Goal: Task Accomplishment & Management: Manage account settings

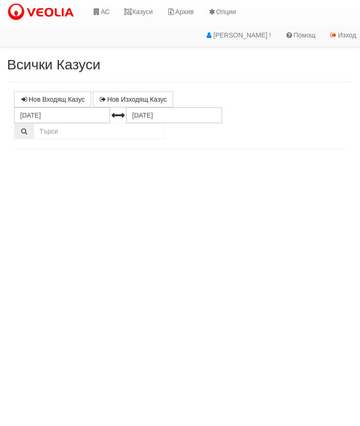
select select "10"
select select "1"
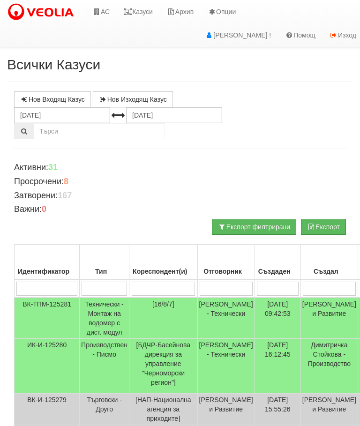
click at [103, 1] on link "АС" at bounding box center [100, 11] width 31 height 23
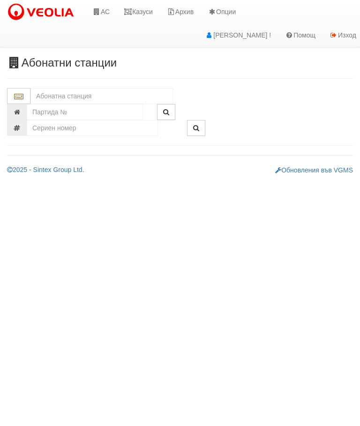
click at [49, 89] on input "text" at bounding box center [101, 96] width 143 height 16
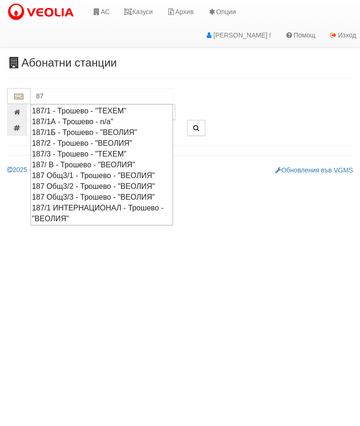
type input "8"
click at [107, 195] on div "187 Общ3/3 - Трошево - "ВЕОЛИЯ"" at bounding box center [102, 197] width 140 height 11
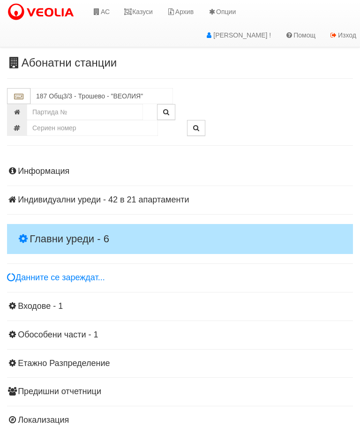
click at [44, 226] on h4 "Главни уреди - 6" at bounding box center [180, 239] width 346 height 30
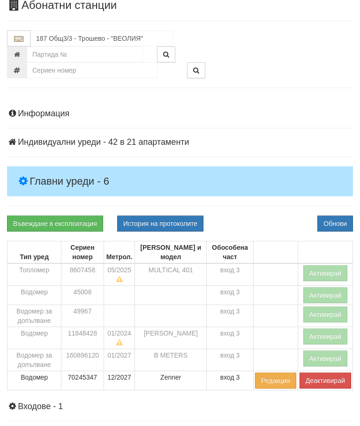
scroll to position [58, 0]
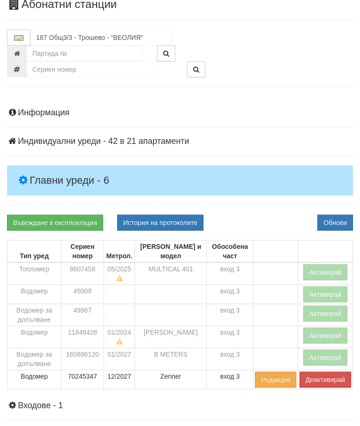
click at [331, 270] on button "Активирай" at bounding box center [325, 273] width 45 height 16
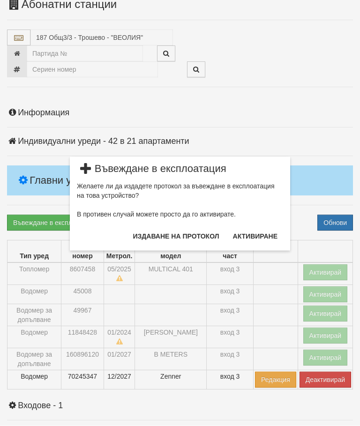
scroll to position [59, 0]
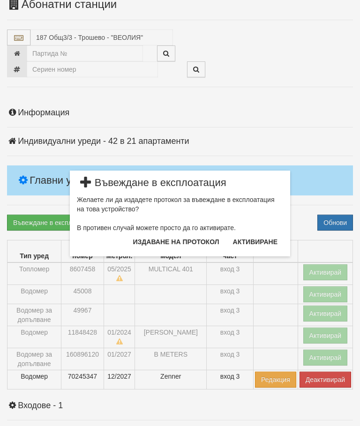
click at [148, 244] on button "Издаване на протокол" at bounding box center [177, 241] width 98 height 15
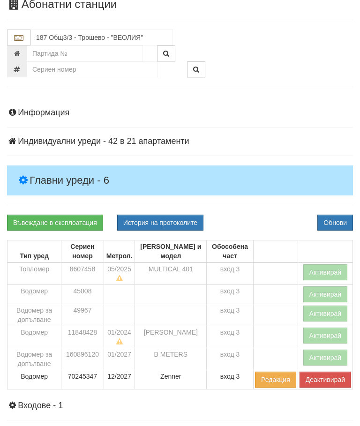
scroll to position [94, 0]
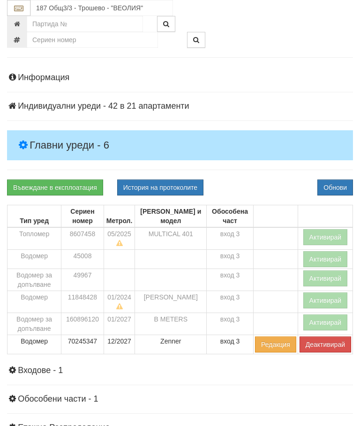
click at [338, 187] on button "Обнови" at bounding box center [335, 188] width 36 height 16
click at [339, 187] on button "Обнови" at bounding box center [335, 188] width 36 height 16
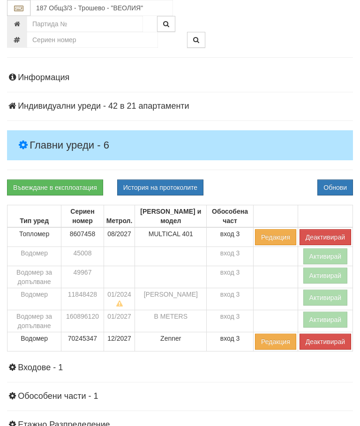
click at [330, 318] on button "Активирай" at bounding box center [325, 320] width 45 height 16
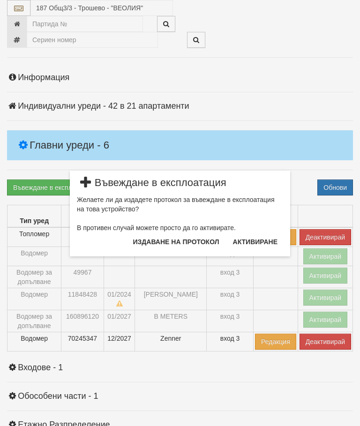
click at [196, 239] on button "Издаване на протокол" at bounding box center [177, 241] width 98 height 15
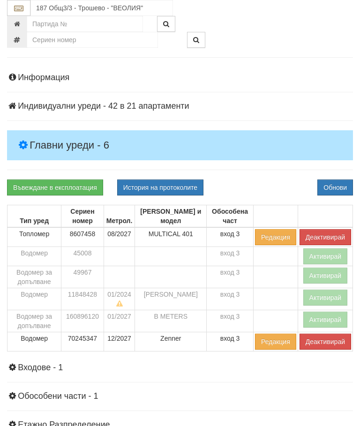
click at [339, 185] on button "Обнови" at bounding box center [335, 188] width 36 height 16
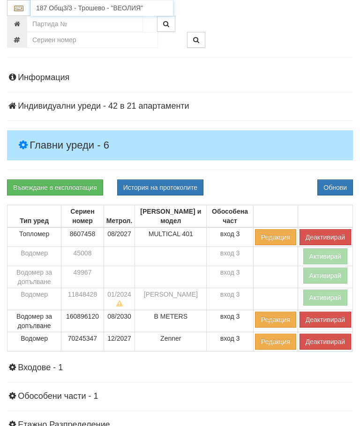
click at [105, 8] on input "187 Общ3/3 - Трошево - "ВЕОЛИЯ"" at bounding box center [101, 8] width 143 height 16
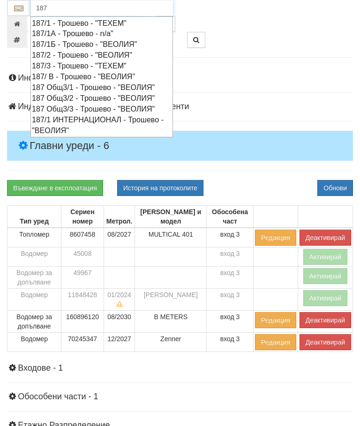
click at [56, 82] on div "187 Общ3/1 - Трошево - "ВЕОЛИЯ"" at bounding box center [102, 87] width 140 height 11
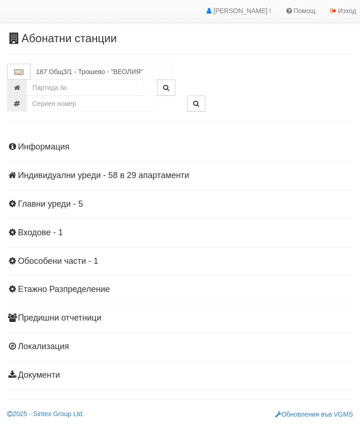
scroll to position [21, 0]
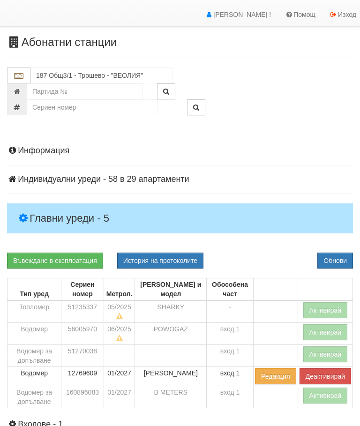
click at [45, 208] on h4 "Главни уреди - 5" at bounding box center [180, 218] width 346 height 30
click at [332, 308] on button "Активирай" at bounding box center [325, 310] width 45 height 16
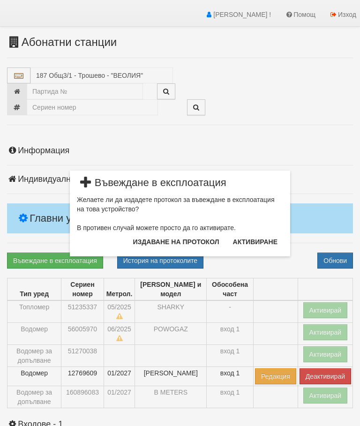
click at [200, 246] on button "Издаване на протокол" at bounding box center [177, 241] width 98 height 15
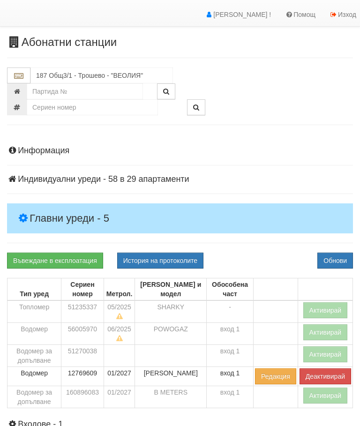
click at [338, 257] on button "Обнови" at bounding box center [335, 261] width 36 height 16
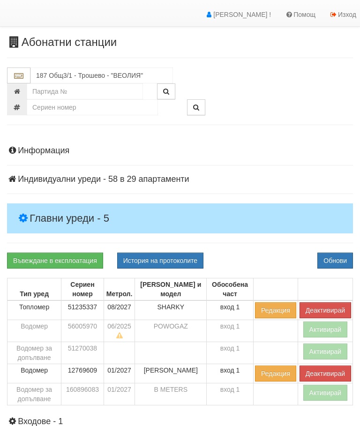
click at [332, 395] on button "Активирай" at bounding box center [325, 393] width 45 height 16
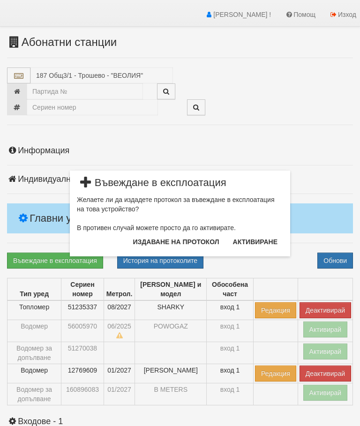
click at [206, 240] on button "Издаване на протокол" at bounding box center [177, 241] width 98 height 15
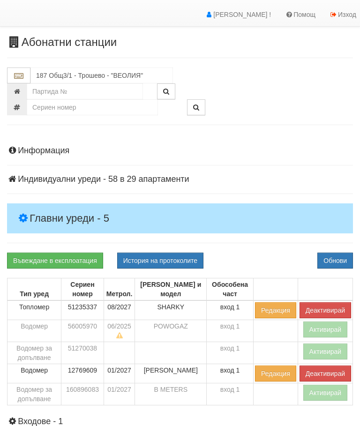
click at [339, 256] on button "Обнови" at bounding box center [335, 261] width 36 height 16
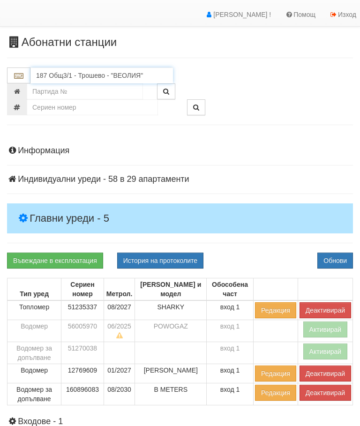
click at [59, 77] on input "187 Общ3/1 - Трошево - "ВЕОЛИЯ"" at bounding box center [101, 76] width 143 height 16
type input "0"
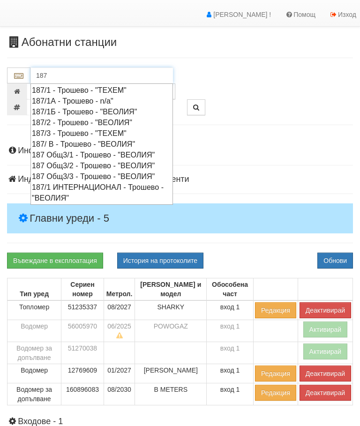
click at [54, 162] on div "187 Общ3/2 - Трошево - "ВЕОЛИЯ"" at bounding box center [102, 165] width 140 height 11
type input "187 Общ3/2 - Трошево - "ВЕОЛИЯ""
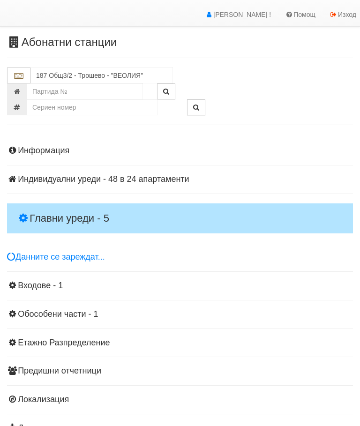
click at [33, 210] on h4 "Главни уреди - 5" at bounding box center [180, 218] width 346 height 30
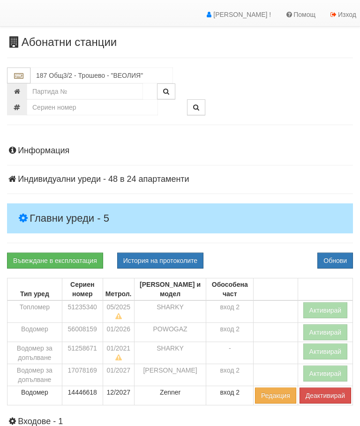
click at [334, 308] on button "Активирай" at bounding box center [325, 310] width 45 height 16
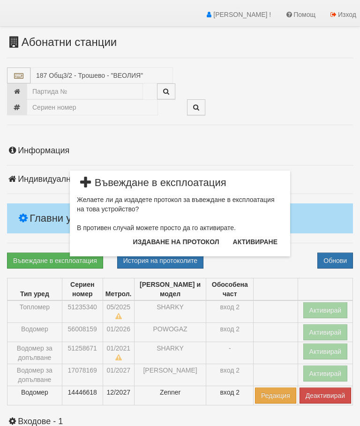
click at [195, 241] on button "Издаване на протокол" at bounding box center [177, 241] width 98 height 15
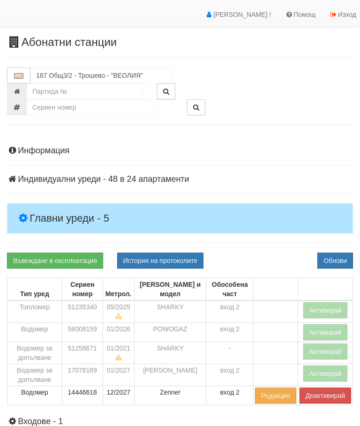
click at [349, 260] on button "Обнови" at bounding box center [335, 261] width 36 height 16
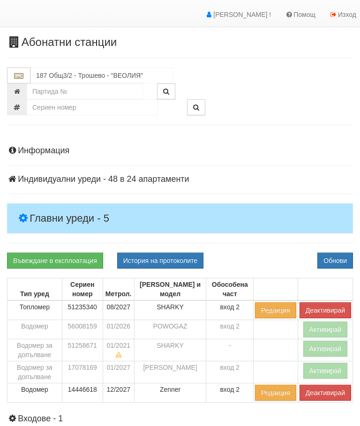
click at [331, 367] on button "Активирай" at bounding box center [325, 371] width 45 height 16
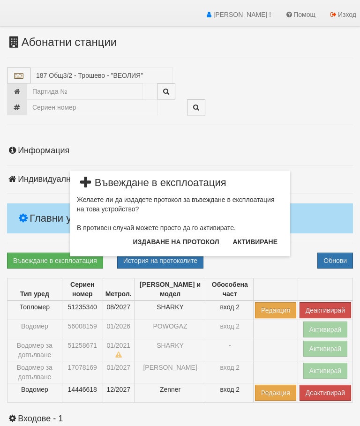
click at [198, 246] on button "Издаване на протокол" at bounding box center [177, 241] width 98 height 15
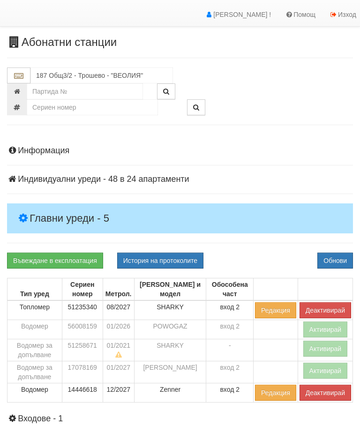
click at [342, 259] on button "Обнови" at bounding box center [335, 261] width 36 height 16
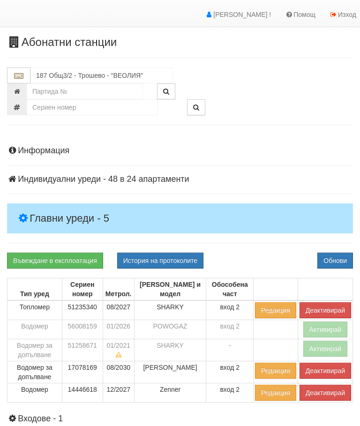
scroll to position [0, 0]
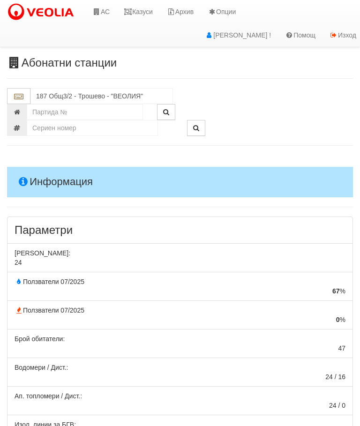
click at [143, 7] on link "Казуси" at bounding box center [138, 11] width 43 height 23
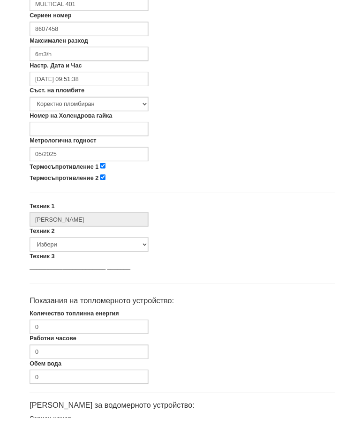
scroll to position [278, 0]
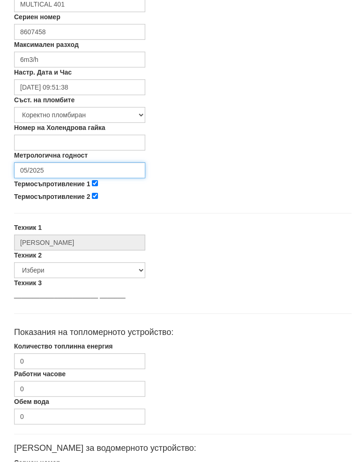
click at [73, 172] on input "05/2025" at bounding box center [79, 180] width 131 height 16
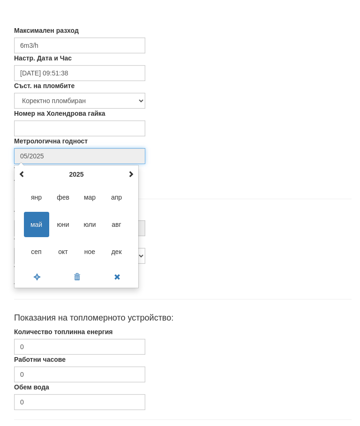
scroll to position [328, 0]
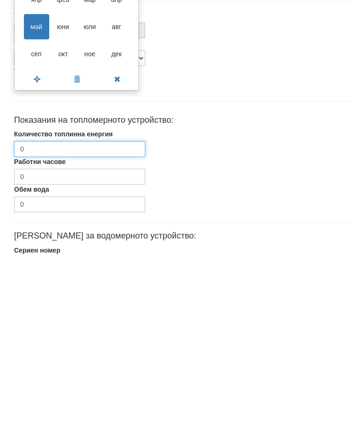
click at [60, 312] on input "0" at bounding box center [79, 320] width 131 height 16
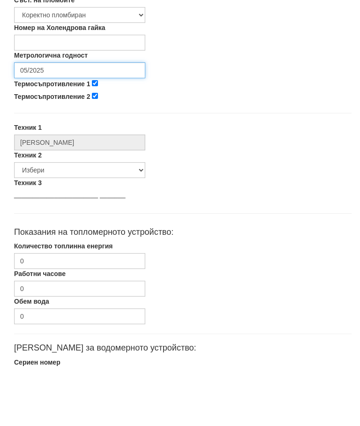
click at [65, 121] on input "05/2025" at bounding box center [79, 129] width 131 height 16
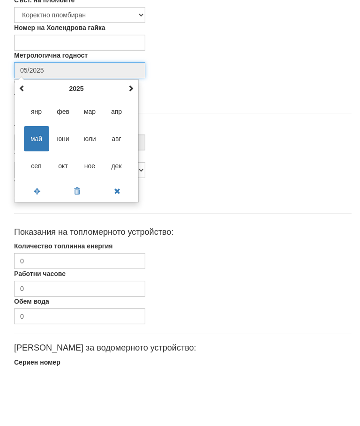
click at [126, 140] on th at bounding box center [130, 147] width 11 height 14
click at [117, 185] on span "авг" at bounding box center [116, 197] width 25 height 25
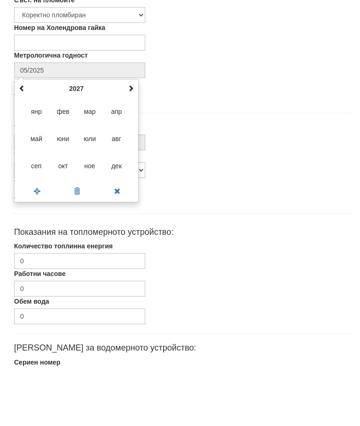
type input "08/2027"
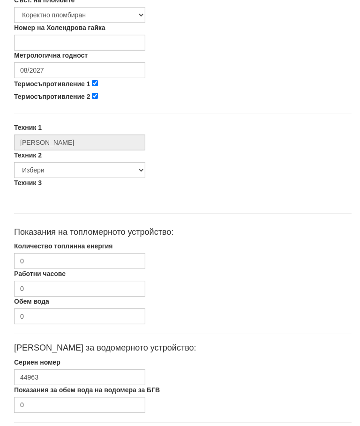
scroll to position [394, 0]
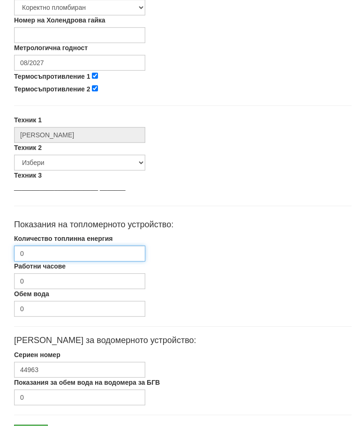
click at [60, 252] on input "0" at bounding box center [79, 254] width 131 height 16
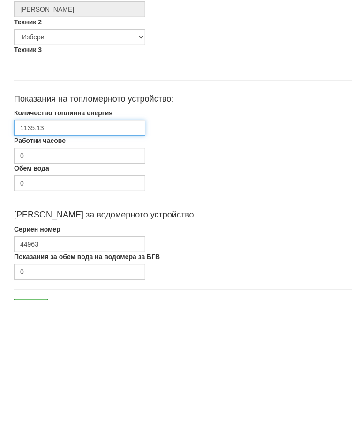
scroll to position [444, 0]
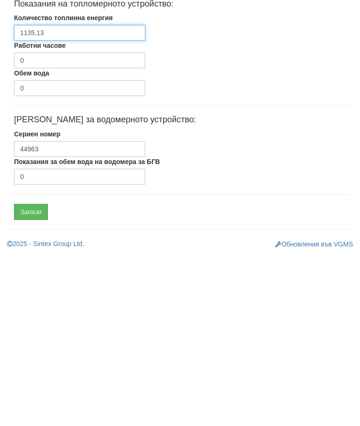
type input "1135.13"
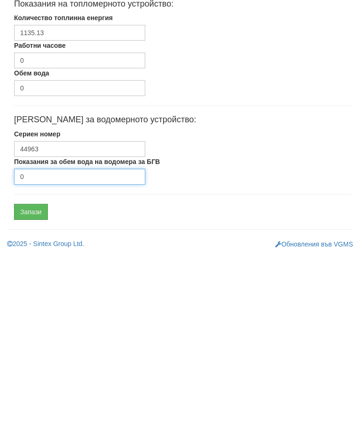
click at [70, 339] on input "0" at bounding box center [79, 347] width 131 height 16
type input "979"
click at [29, 375] on input "Запази" at bounding box center [31, 383] width 34 height 16
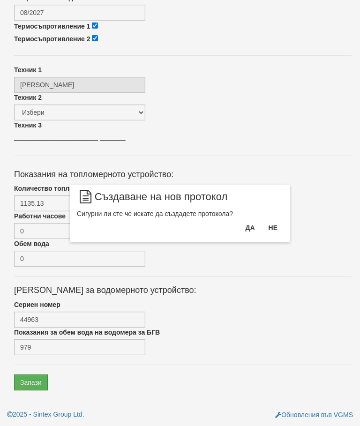
click at [251, 226] on button "Да" at bounding box center [250, 227] width 21 height 15
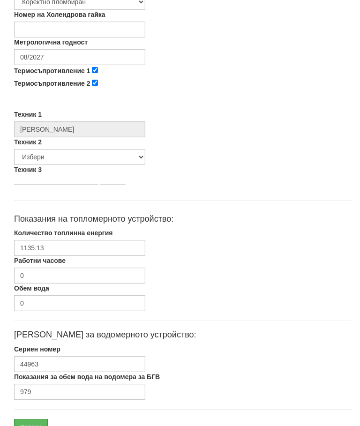
scroll to position [409, 0]
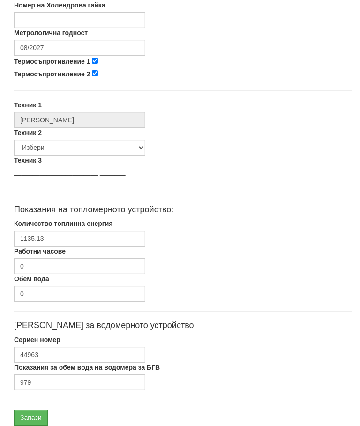
click at [22, 414] on input "Запази" at bounding box center [31, 418] width 34 height 16
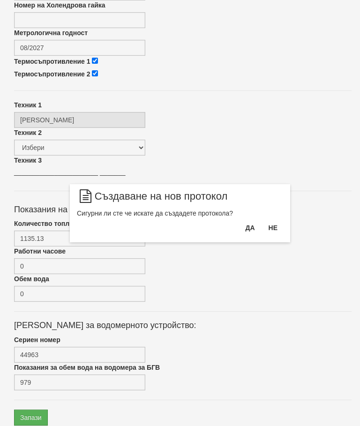
click at [253, 230] on button "Да" at bounding box center [250, 227] width 21 height 15
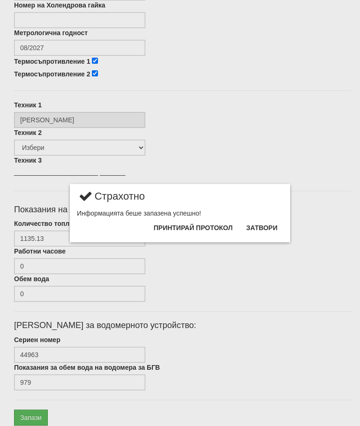
click at [264, 230] on button "Затвори" at bounding box center [261, 227] width 43 height 15
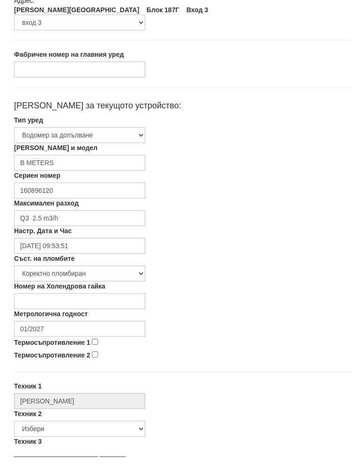
scroll to position [120, 0]
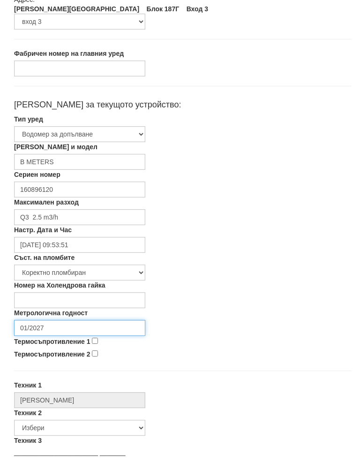
click at [63, 330] on input "01/2027" at bounding box center [79, 338] width 131 height 16
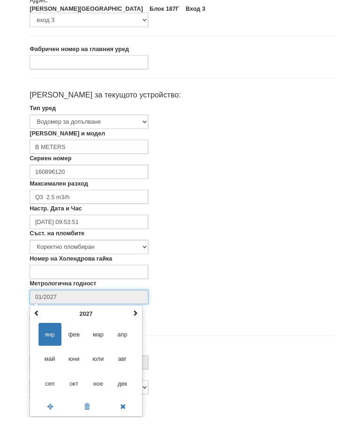
scroll to position [158, 0]
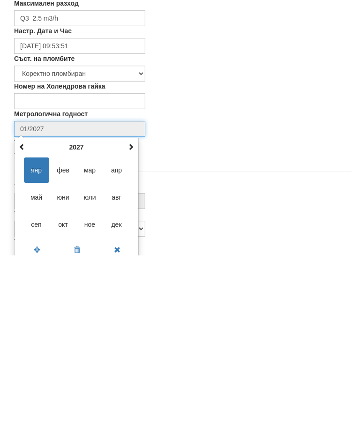
click at [112, 355] on span "авг" at bounding box center [116, 367] width 25 height 25
type input "08/2027"
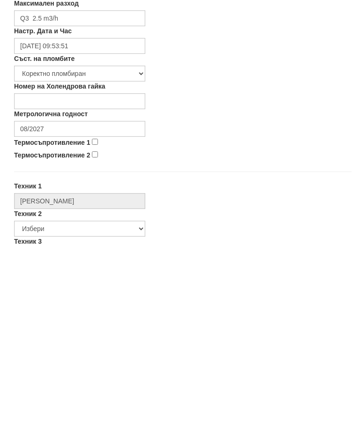
scroll to position [328, 0]
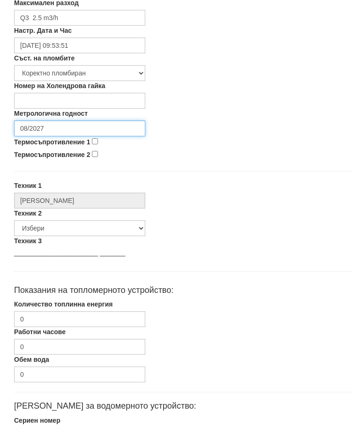
click at [119, 125] on input "08/2027" at bounding box center [79, 129] width 131 height 16
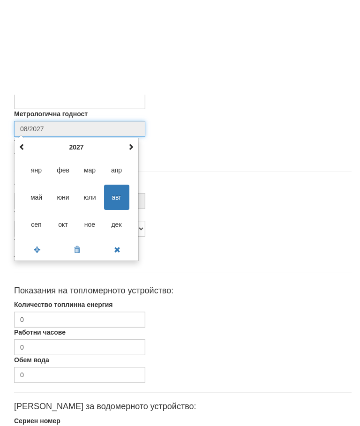
scroll to position [444, 0]
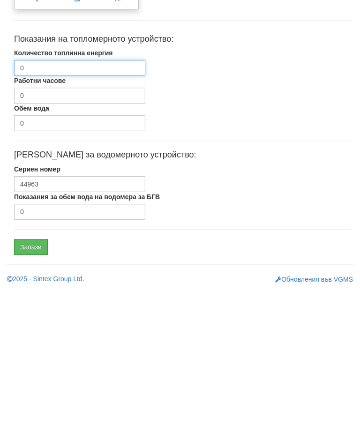
click at [107, 195] on input "0" at bounding box center [79, 203] width 131 height 16
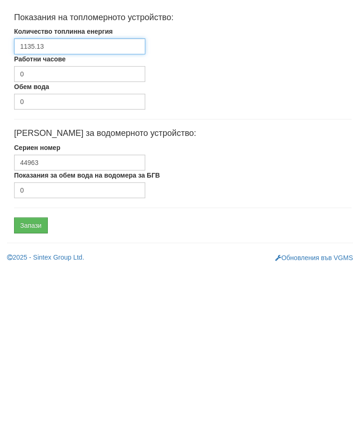
type input "1135.13"
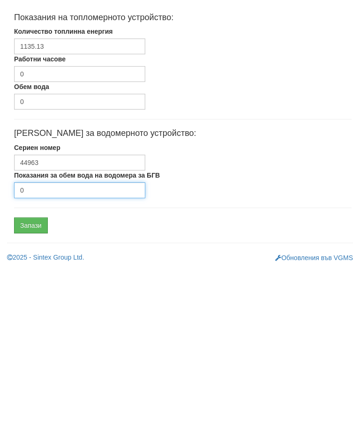
click at [60, 339] on input "0" at bounding box center [79, 347] width 131 height 16
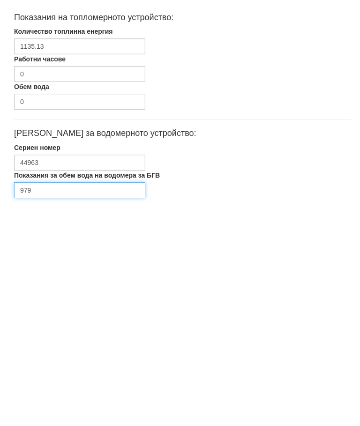
scroll to position [366, 3]
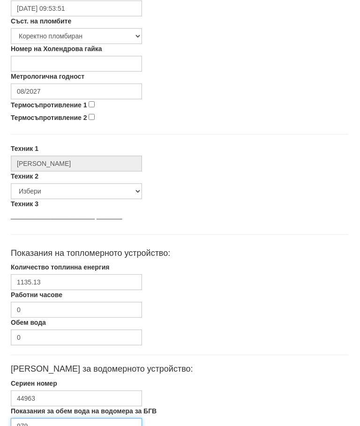
type input "979"
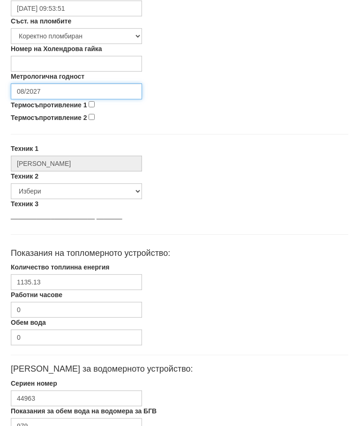
click at [61, 89] on input "08/2027" at bounding box center [76, 91] width 131 height 16
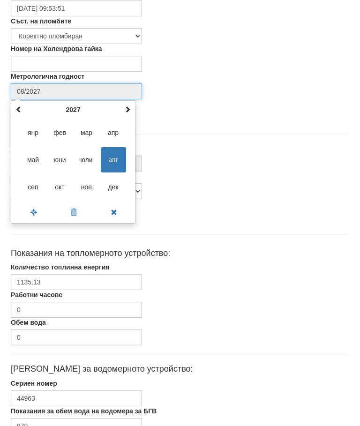
click at [129, 107] on span at bounding box center [127, 109] width 7 height 7
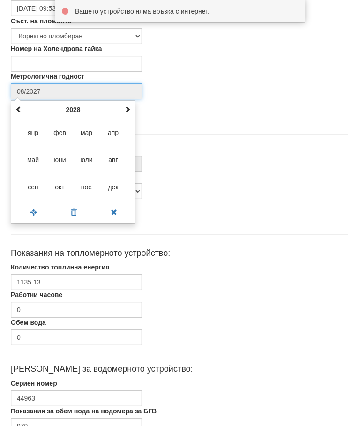
click at [128, 103] on th at bounding box center [127, 110] width 11 height 14
click at [128, 107] on span at bounding box center [127, 109] width 7 height 7
click at [118, 159] on span "авг" at bounding box center [113, 159] width 25 height 25
type input "08/2030"
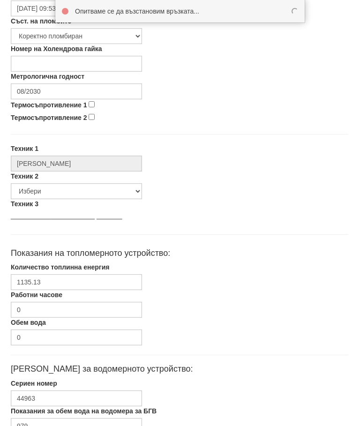
click at [91, 107] on input "Термосъпротивление 1" at bounding box center [92, 104] width 6 height 6
checkbox input "true"
click at [90, 120] on input "Термосъпротивление 2" at bounding box center [92, 117] width 6 height 6
checkbox input "true"
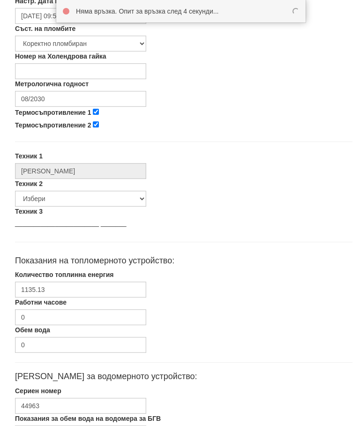
scroll to position [409, 0]
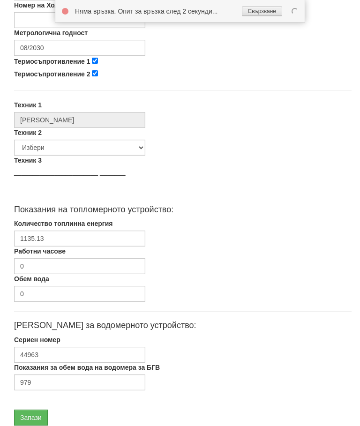
click at [27, 415] on input "Запази" at bounding box center [31, 418] width 34 height 16
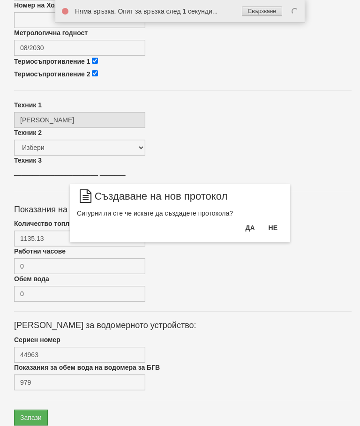
click at [253, 233] on button "Да" at bounding box center [250, 227] width 21 height 15
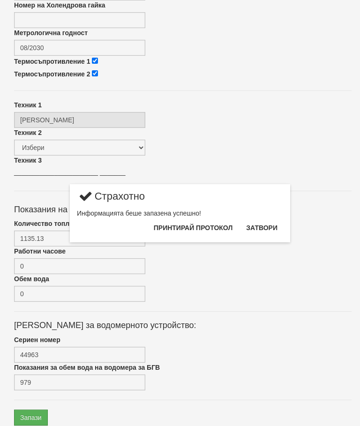
click at [25, 418] on div "× Страхотно Информацията беше запазена успешно! Принтирай протокол Затвори" at bounding box center [180, 213] width 360 height 426
click at [270, 231] on button "Затвори" at bounding box center [261, 227] width 43 height 15
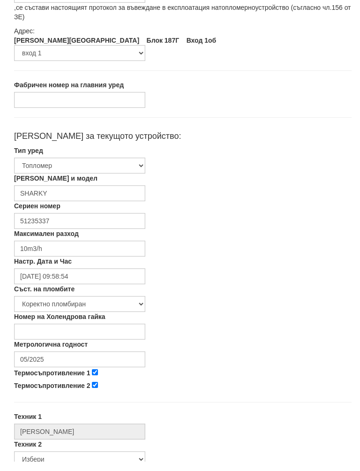
scroll to position [90, 0]
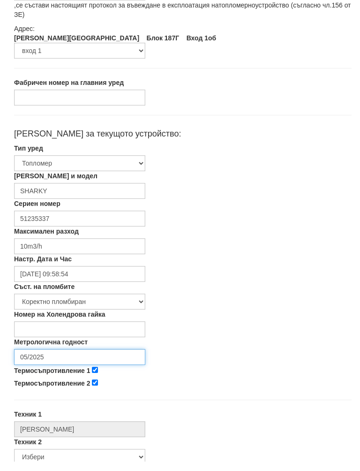
click at [62, 359] on input "05/2025" at bounding box center [79, 367] width 131 height 16
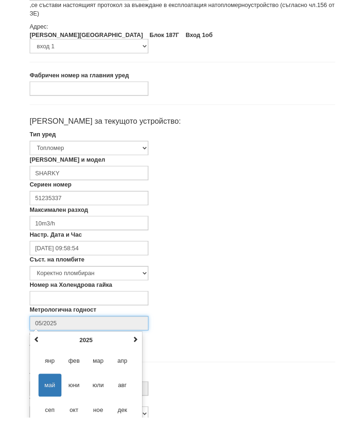
scroll to position [158, 0]
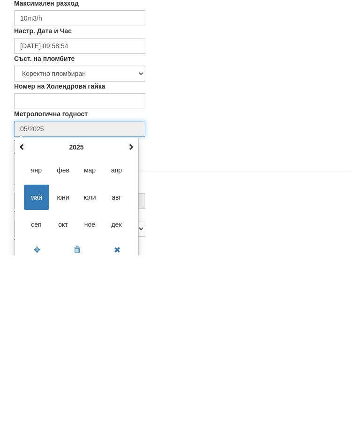
click at [134, 311] on th at bounding box center [130, 318] width 11 height 14
click at [135, 311] on th at bounding box center [130, 318] width 11 height 14
click at [120, 355] on span "авг" at bounding box center [116, 367] width 25 height 25
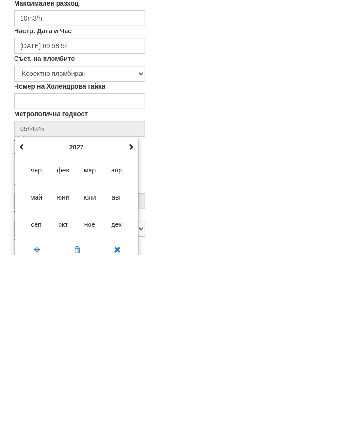
type input "08/2027"
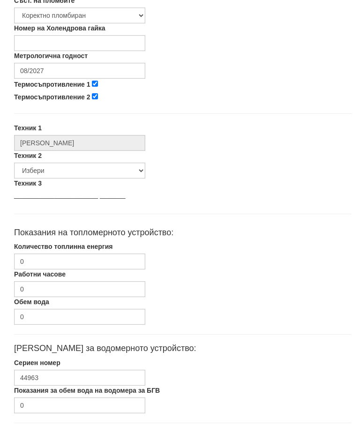
scroll to position [398, 0]
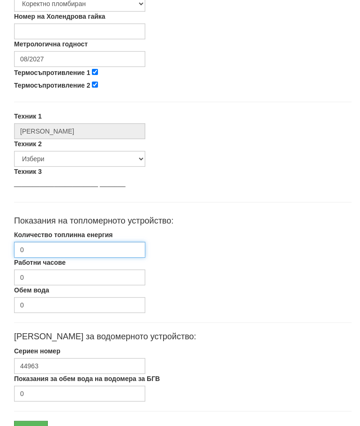
click at [56, 244] on input "0" at bounding box center [79, 250] width 131 height 16
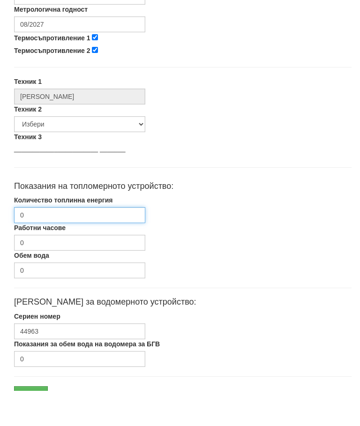
click at [54, 242] on input "0" at bounding box center [79, 250] width 131 height 16
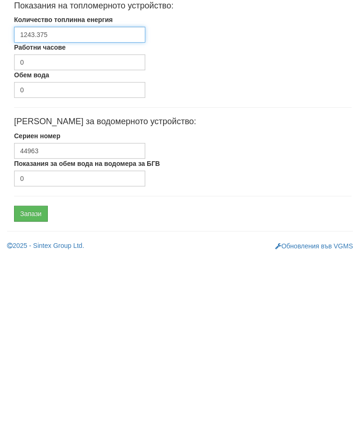
type input "1243.375"
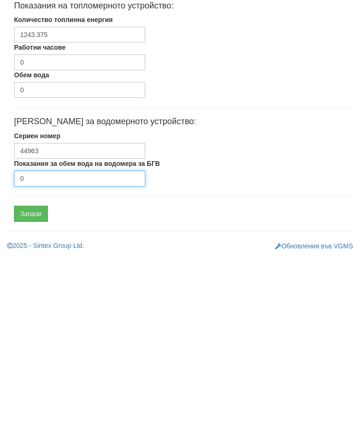
click at [74, 341] on input "0" at bounding box center [79, 349] width 131 height 16
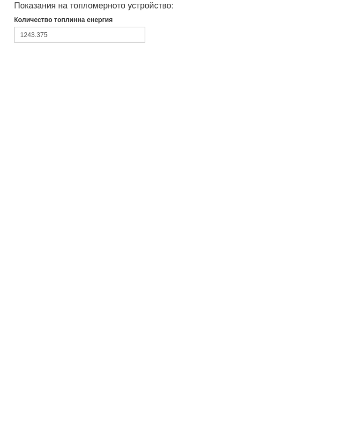
scroll to position [220, 3]
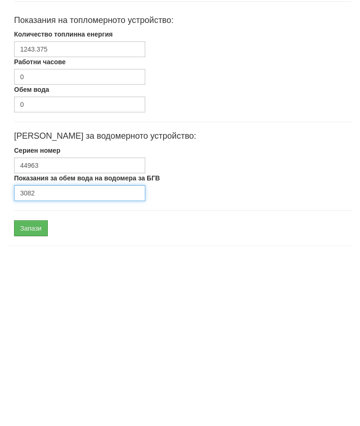
type input "3082"
click at [32, 391] on input "Запази" at bounding box center [31, 399] width 34 height 16
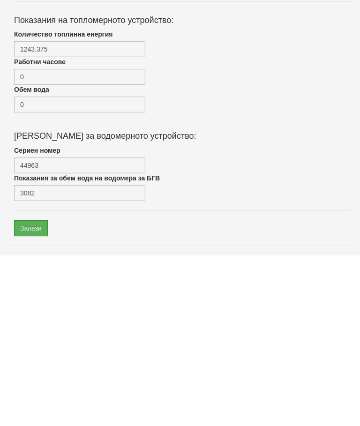
scroll to position [444, 0]
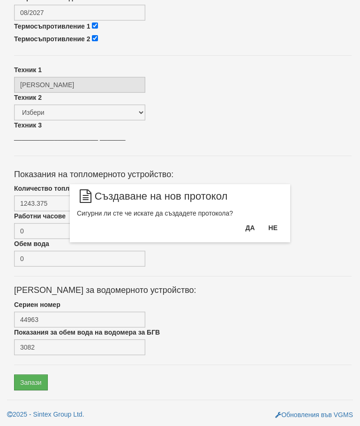
click at [255, 228] on button "Да" at bounding box center [250, 227] width 21 height 15
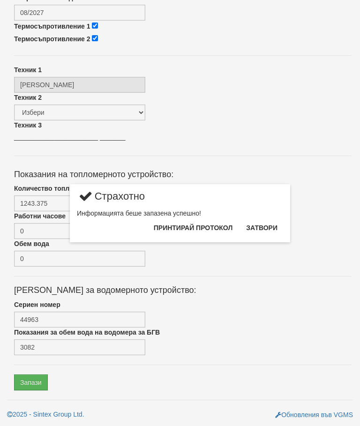
click at [270, 225] on button "Затвори" at bounding box center [261, 227] width 43 height 15
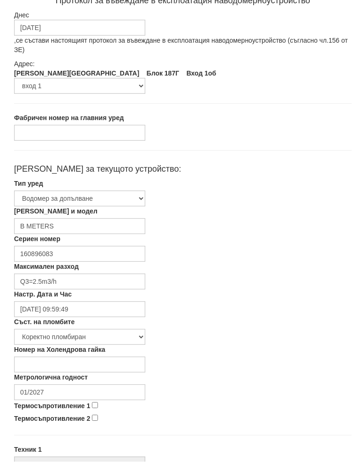
scroll to position [63, 0]
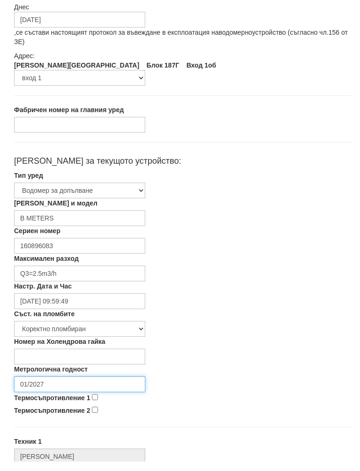
click at [63, 386] on input "01/2027" at bounding box center [79, 394] width 131 height 16
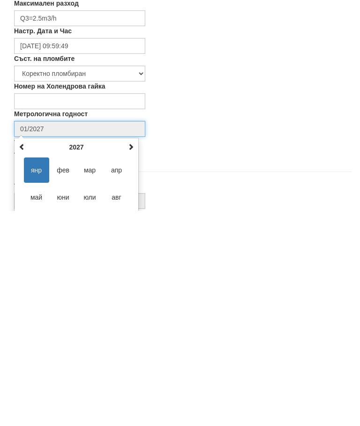
scroll to position [158, 0]
click at [129, 314] on span at bounding box center [131, 317] width 7 height 7
click at [130, 314] on span at bounding box center [131, 317] width 7 height 7
click at [131, 314] on span at bounding box center [131, 317] width 7 height 7
click at [121, 355] on span "авг" at bounding box center [116, 367] width 25 height 25
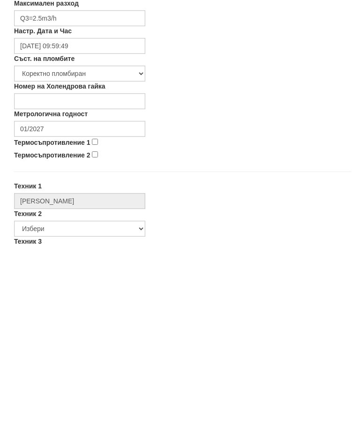
type input "08/2030"
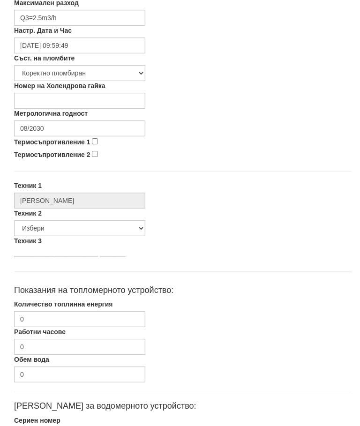
click at [98, 142] on input "Термосъпротивление 1" at bounding box center [95, 142] width 6 height 6
checkbox input "true"
click at [98, 151] on input "Термосъпротивление 2" at bounding box center [95, 154] width 6 height 6
checkbox input "true"
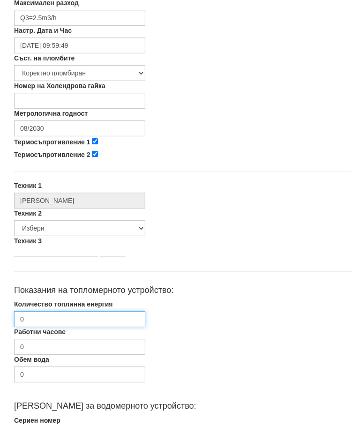
click at [70, 324] on input "0" at bounding box center [79, 320] width 131 height 16
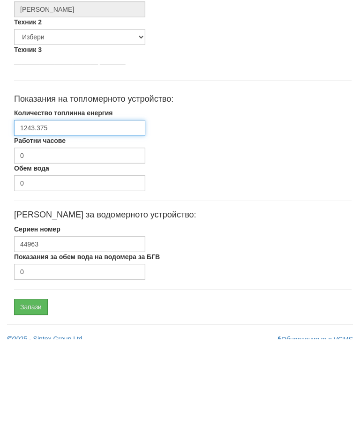
scroll to position [444, 0]
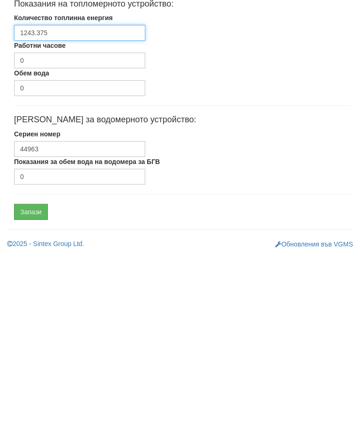
type input "1243.375"
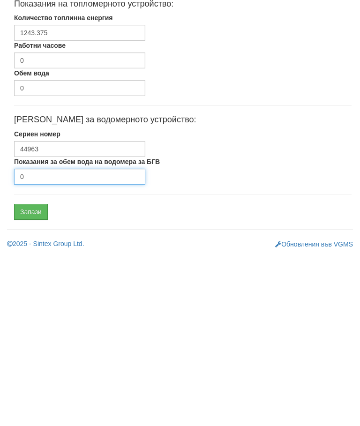
click at [71, 339] on input "0" at bounding box center [79, 347] width 131 height 16
type input "3082"
click at [30, 375] on input "Запази" at bounding box center [31, 383] width 34 height 16
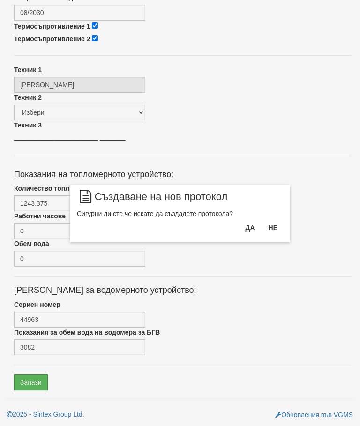
click at [248, 230] on button "Да" at bounding box center [250, 227] width 21 height 15
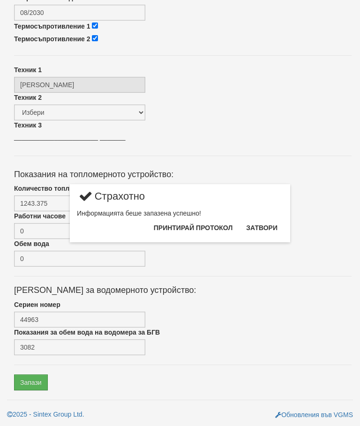
click at [270, 229] on button "Затвори" at bounding box center [261, 227] width 43 height 15
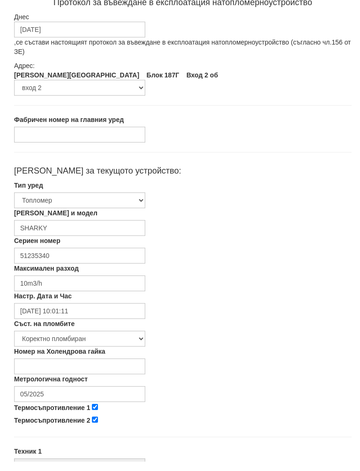
scroll to position [57, 0]
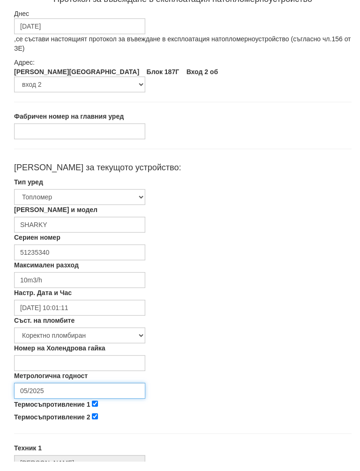
click at [64, 392] on input "05/2025" at bounding box center [79, 400] width 131 height 16
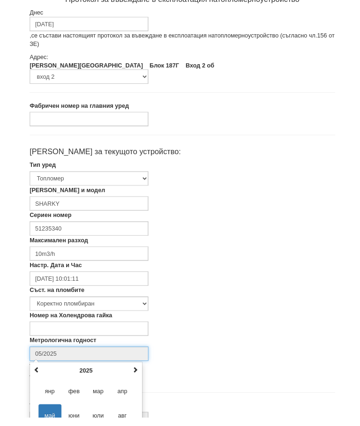
scroll to position [158, 0]
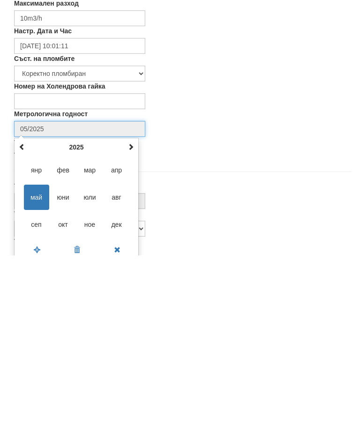
click at [134, 314] on span at bounding box center [131, 317] width 7 height 7
click at [122, 355] on span "авг" at bounding box center [116, 367] width 25 height 25
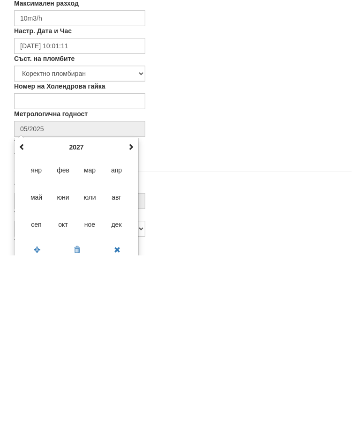
type input "08/2027"
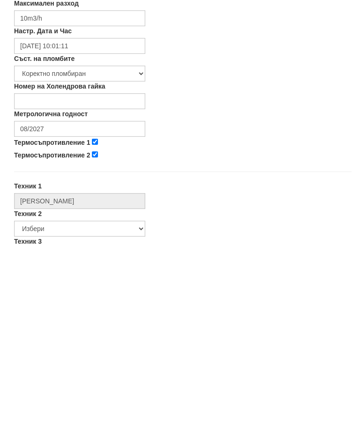
scroll to position [328, 0]
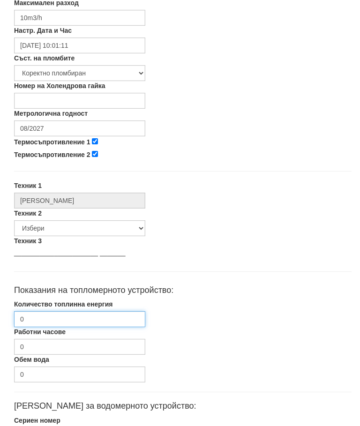
click at [51, 320] on input "0" at bounding box center [79, 320] width 131 height 16
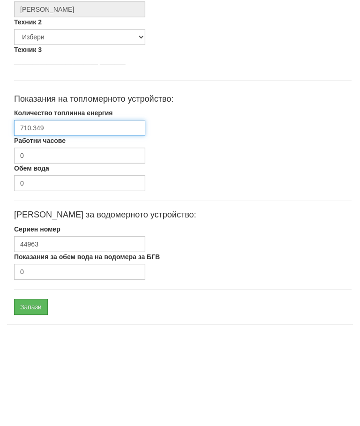
scroll to position [444, 0]
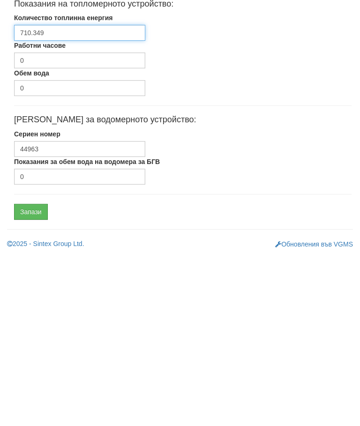
type input "710.349"
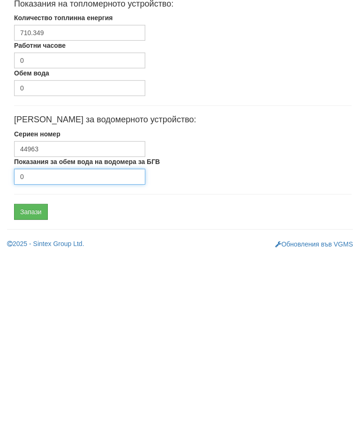
click at [61, 339] on input "0" at bounding box center [79, 347] width 131 height 16
type input "700"
click at [31, 375] on input "Запази" at bounding box center [31, 383] width 34 height 16
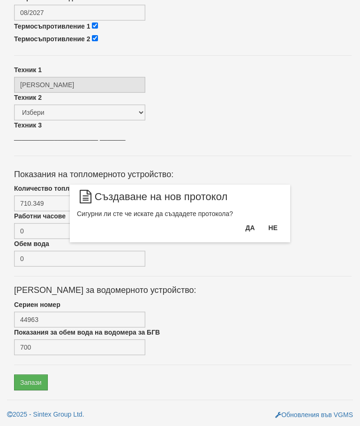
click at [242, 239] on div "Да Не" at bounding box center [262, 231] width 44 height 22
click at [247, 233] on button "Да" at bounding box center [250, 227] width 21 height 15
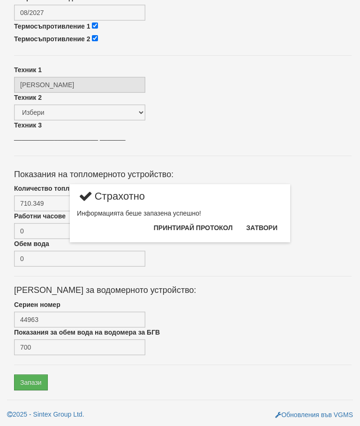
click at [263, 233] on button "Затвори" at bounding box center [261, 227] width 43 height 15
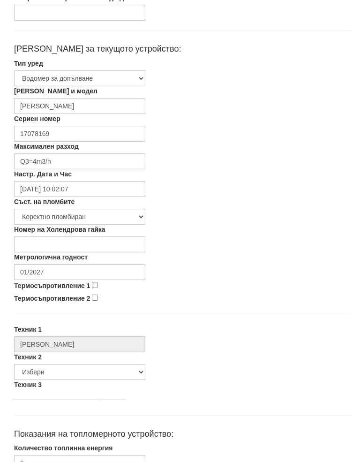
scroll to position [180, 0]
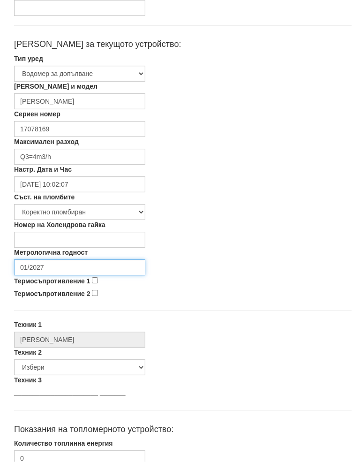
click at [58, 270] on input "01/2027" at bounding box center [79, 277] width 131 height 16
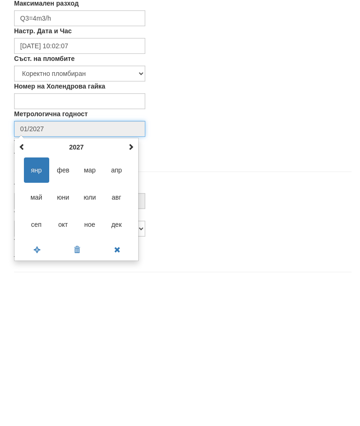
click at [135, 288] on th at bounding box center [130, 295] width 11 height 14
click at [131, 292] on span at bounding box center [131, 295] width 7 height 7
click at [126, 333] on span "авг" at bounding box center [116, 345] width 25 height 25
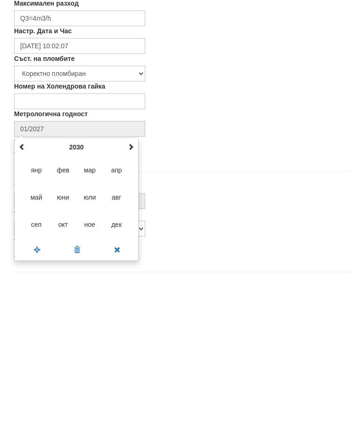
type input "08/2030"
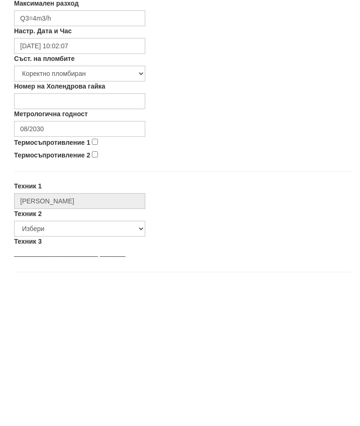
scroll to position [328, 0]
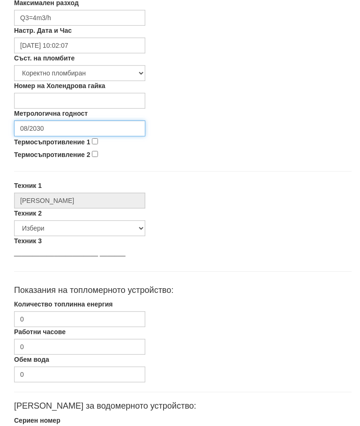
click at [98, 135] on input "08/2030" at bounding box center [79, 129] width 131 height 16
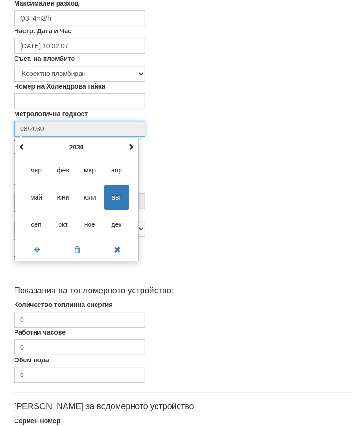
click at [124, 196] on span "авг" at bounding box center [116, 197] width 25 height 25
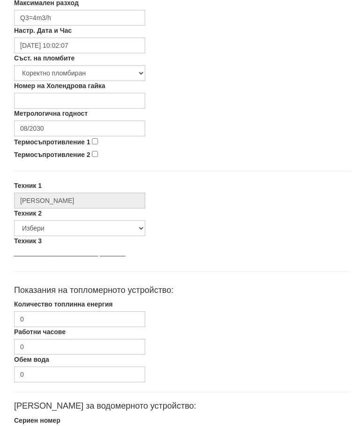
click at [98, 143] on input "Термосъпротивление 1" at bounding box center [95, 142] width 6 height 6
checkbox input "true"
click at [98, 154] on input "Термосъпротивление 2" at bounding box center [95, 154] width 6 height 6
checkbox input "true"
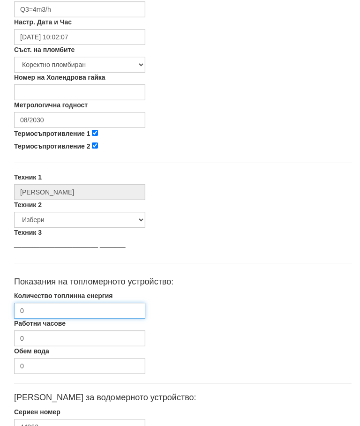
click at [63, 306] on input "0" at bounding box center [79, 311] width 131 height 16
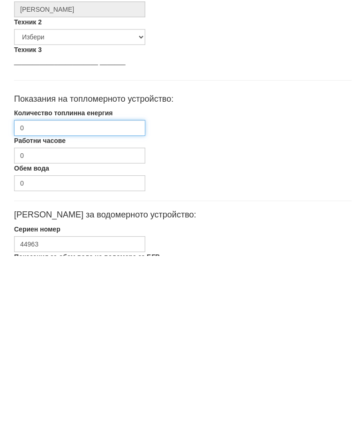
click at [60, 291] on input "0" at bounding box center [79, 299] width 131 height 16
click at [38, 291] on input "0" at bounding box center [79, 299] width 131 height 16
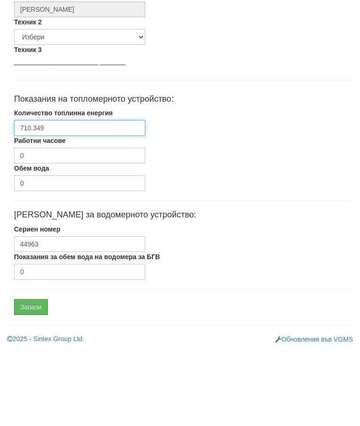
scroll to position [444, 0]
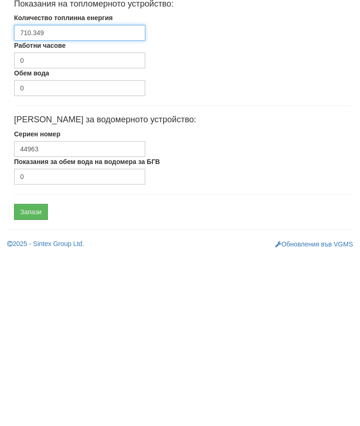
type input "710.349"
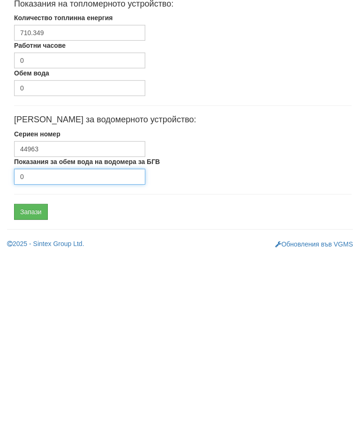
click at [75, 339] on input "0" at bounding box center [79, 347] width 131 height 16
type input "700"
click at [33, 375] on input "Запази" at bounding box center [31, 383] width 34 height 16
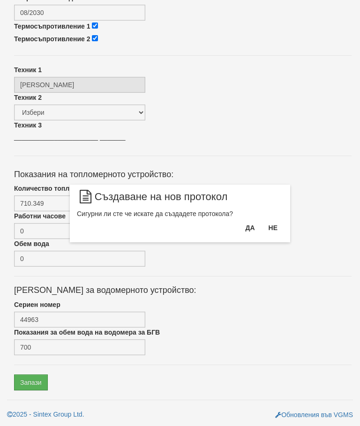
click at [255, 233] on button "Да" at bounding box center [250, 227] width 21 height 15
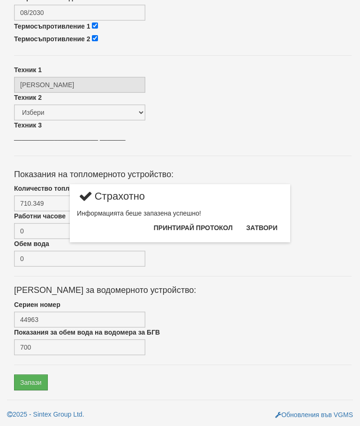
click at [269, 227] on button "Затвори" at bounding box center [261, 227] width 43 height 15
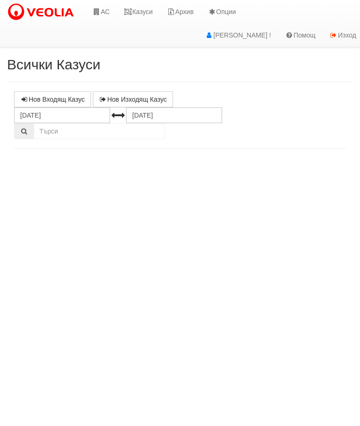
select select "10"
select select "1"
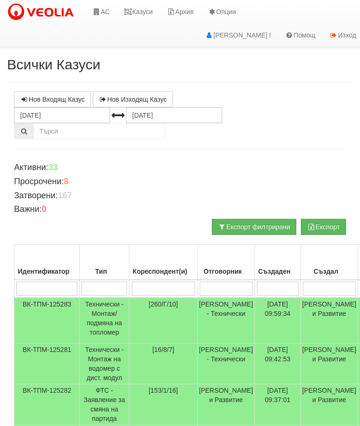
click at [139, 6] on link "Казуси" at bounding box center [138, 11] width 43 height 23
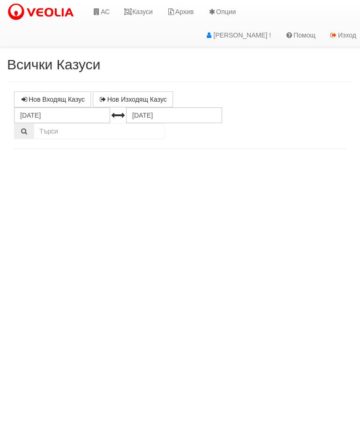
select select "10"
select select "1"
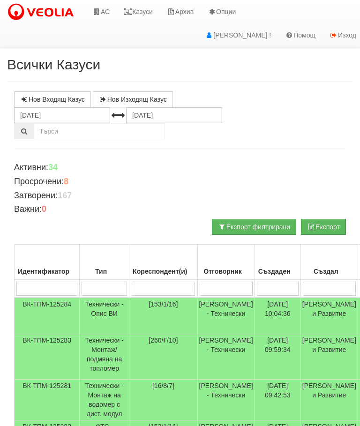
click at [43, 421] on td "ВК-ТПМ-125281" at bounding box center [47, 400] width 65 height 41
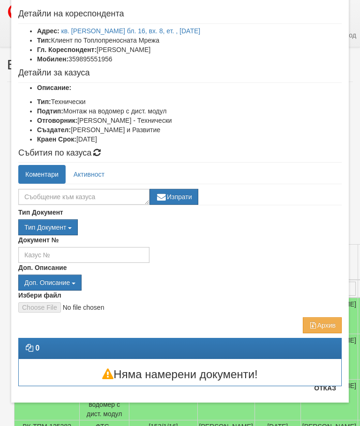
scroll to position [40, 0]
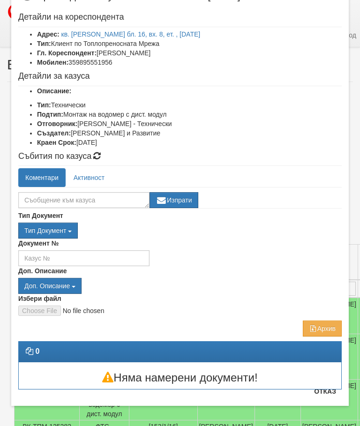
click at [329, 395] on button "Отказ" at bounding box center [324, 391] width 33 height 15
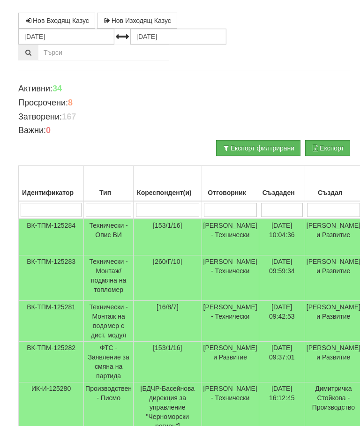
scroll to position [79, 0]
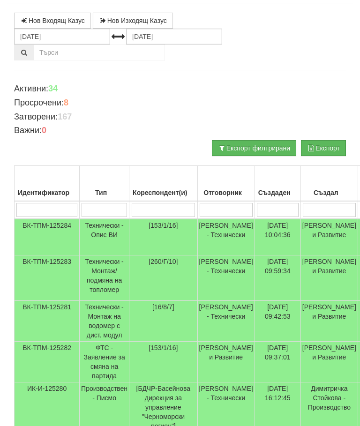
click at [107, 232] on td "Технически - Опис ВИ" at bounding box center [105, 237] width 50 height 37
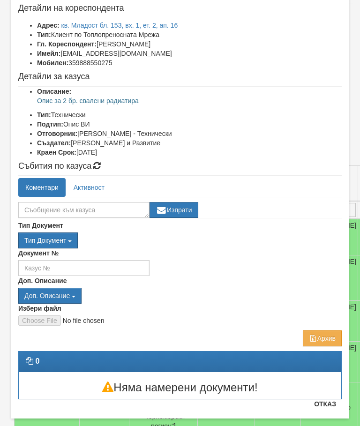
scroll to position [49, 0]
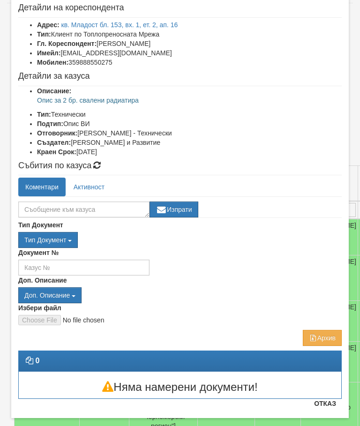
click at [333, 405] on button "Отказ" at bounding box center [324, 403] width 33 height 15
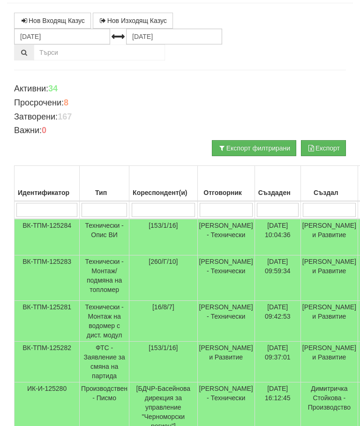
scroll to position [0, 0]
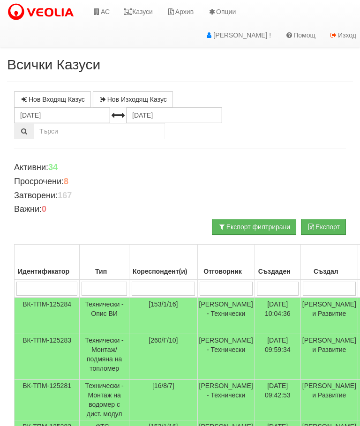
click at [158, 287] on input "search" at bounding box center [164, 289] width 64 height 14
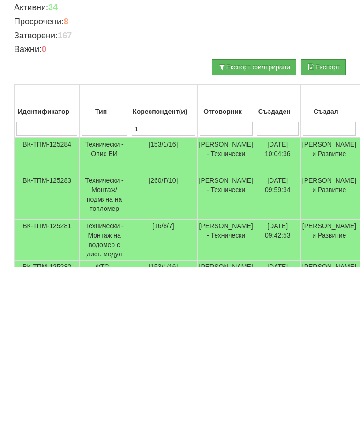
type input "11"
type input "113"
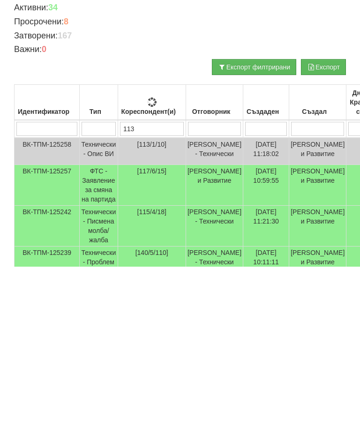
type input "113"
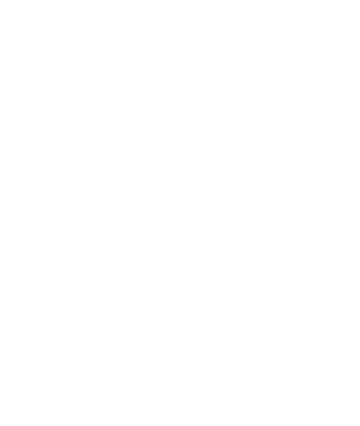
scroll to position [182, 6]
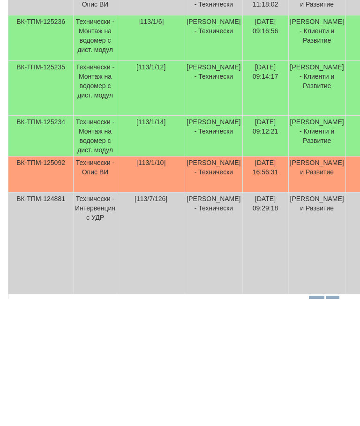
type input "113"
click at [95, 284] on td "Технически - Опис ВИ" at bounding box center [96, 302] width 44 height 36
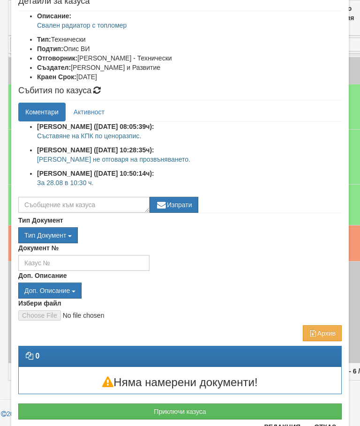
scroll to position [121, 0]
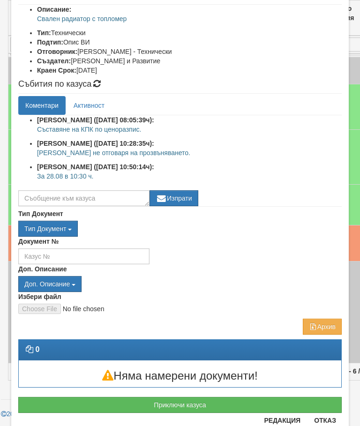
click at [327, 421] on button "Отказ" at bounding box center [324, 420] width 33 height 15
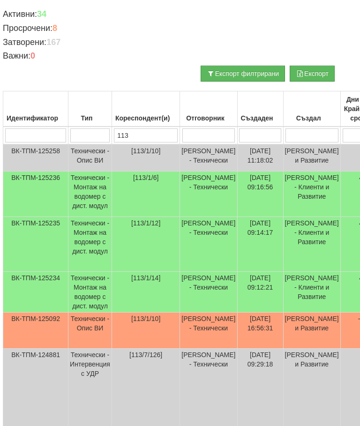
scroll to position [154, 11]
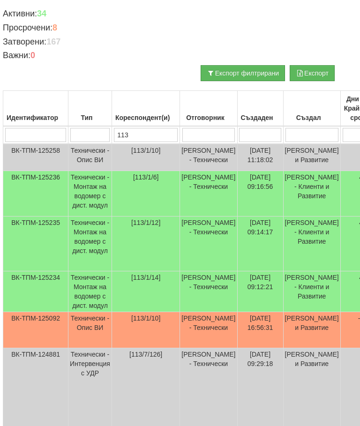
click at [90, 157] on td "Технически - Опис ВИ" at bounding box center [90, 157] width 44 height 27
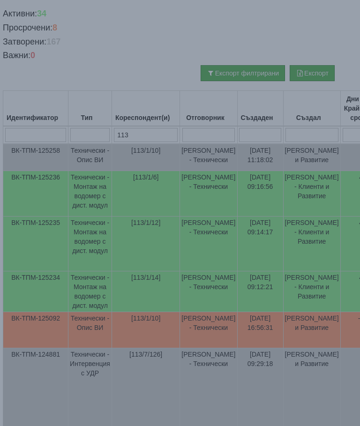
select select "10"
select select "1"
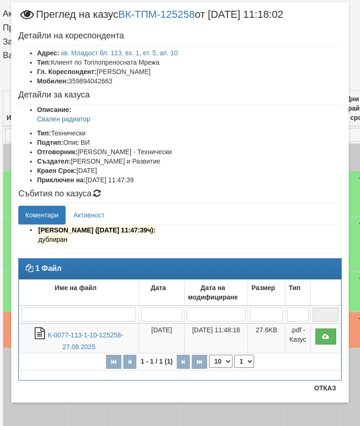
scroll to position [21, 0]
click at [330, 390] on button "Отказ" at bounding box center [324, 388] width 33 height 15
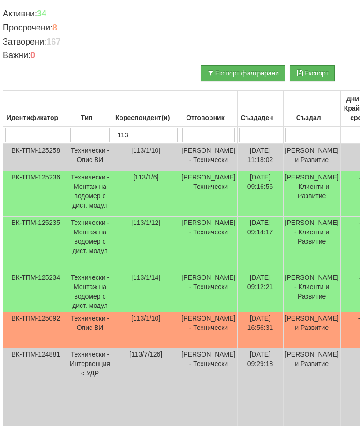
click at [284, 346] on td "Женя Димитрова - Клиенти и Развитие" at bounding box center [311, 330] width 57 height 36
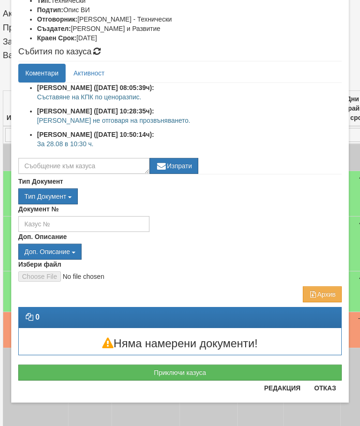
scroll to position [154, 0]
click at [190, 372] on button "Приключи казуса" at bounding box center [179, 373] width 323 height 16
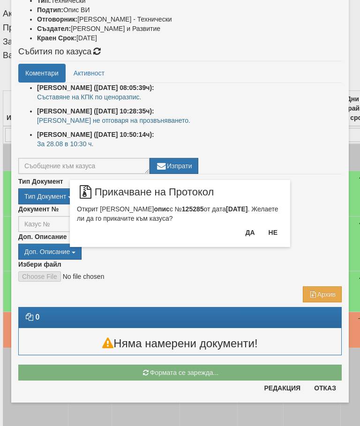
click at [248, 235] on button "Да" at bounding box center [250, 232] width 21 height 15
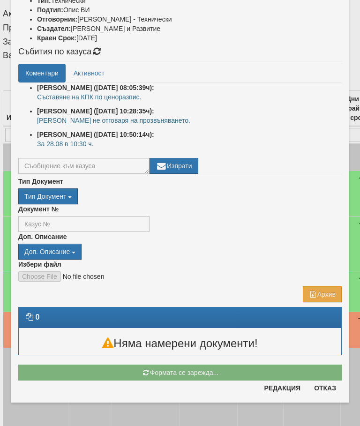
scroll to position [23, 0]
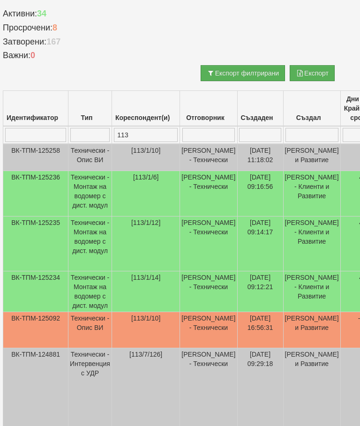
select select "10"
select select "1"
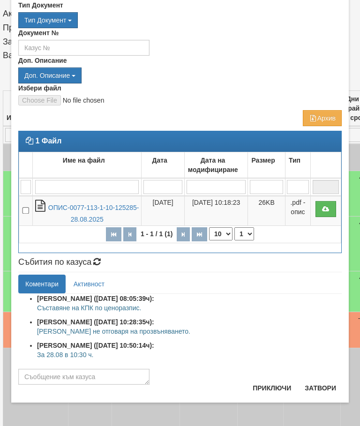
scroll to position [50, 0]
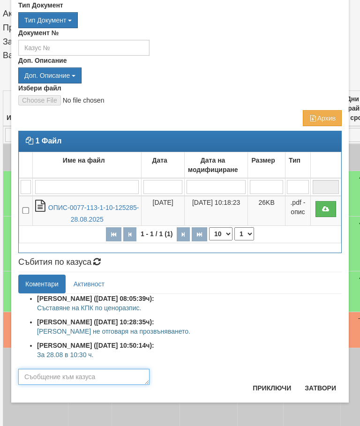
click at [53, 375] on textarea at bounding box center [83, 377] width 131 height 16
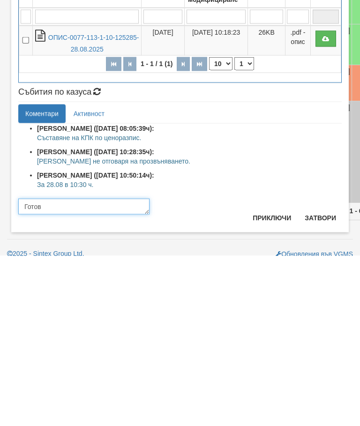
type textarea "Готов"
click at [266, 381] on button "Приключи" at bounding box center [272, 388] width 50 height 15
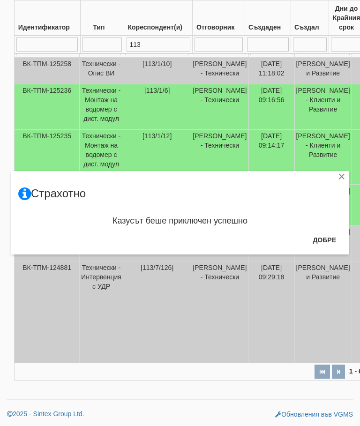
click at [318, 235] on button "Добре" at bounding box center [324, 240] width 35 height 15
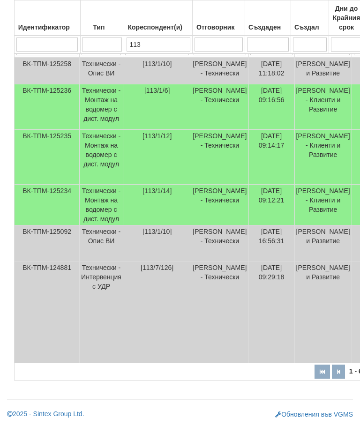
scroll to position [0, 0]
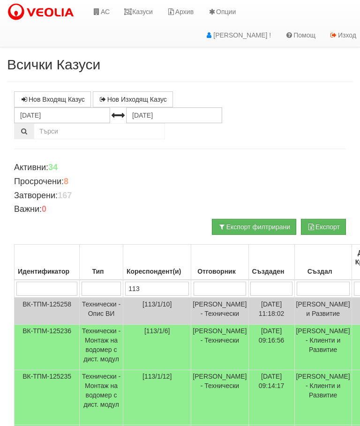
click at [141, 8] on link "Казуси" at bounding box center [138, 11] width 43 height 23
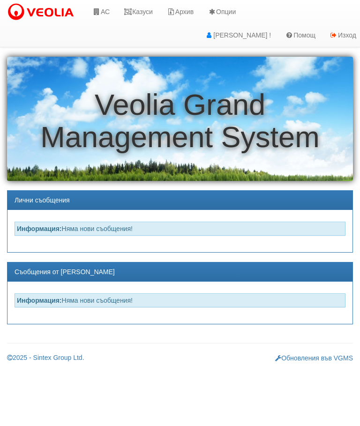
click at [101, 8] on link "АС" at bounding box center [100, 11] width 31 height 23
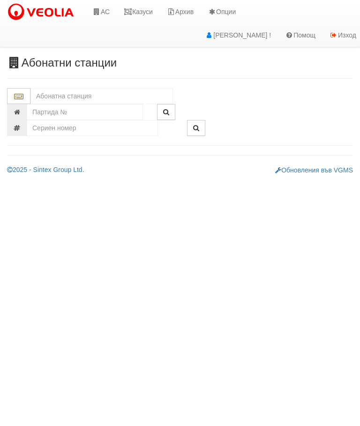
click at [45, 89] on input "text" at bounding box center [101, 96] width 143 height 16
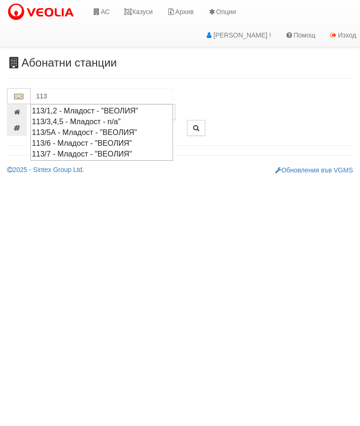
click at [87, 108] on div "113/1,2 - Младост - "ВЕОЛИЯ"" at bounding box center [102, 110] width 140 height 11
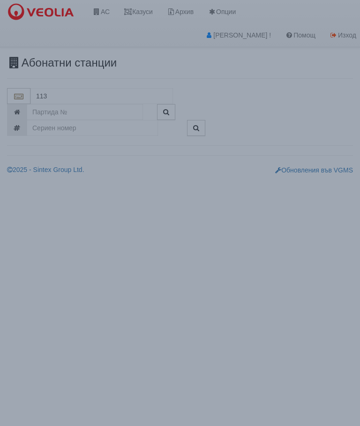
type input "113/1,2 - Младост - "ВЕОЛИЯ""
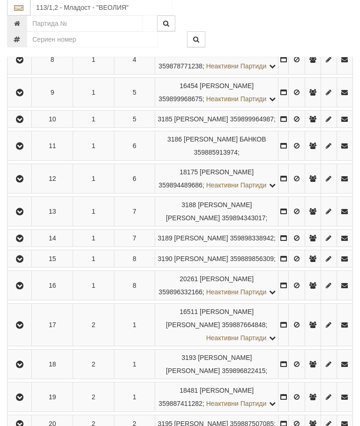
scroll to position [391, 0]
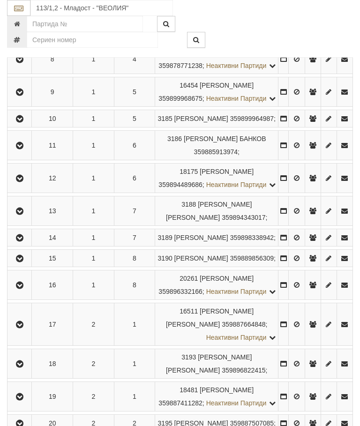
click at [19, 122] on icon "button" at bounding box center [19, 119] width 11 height 7
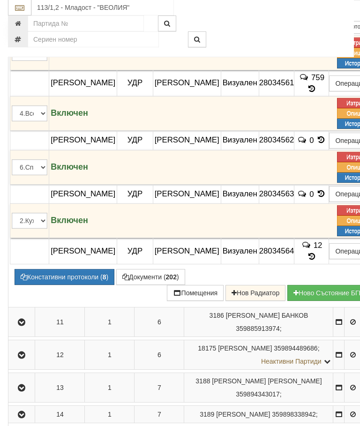
scroll to position [615, 0]
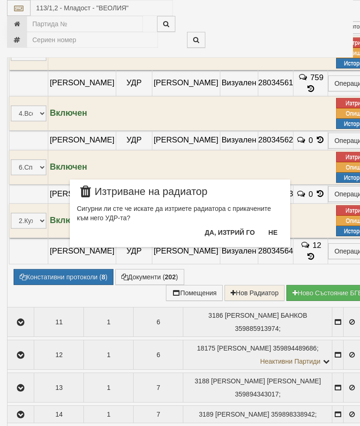
click at [278, 232] on button "Не" at bounding box center [273, 232] width 20 height 15
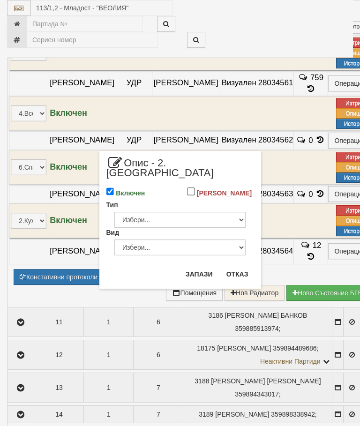
click at [115, 185] on div "Включен" at bounding box center [139, 192] width 81 height 15
click at [114, 188] on input "Включен" at bounding box center [110, 192] width 8 height 8
checkbox input "false"
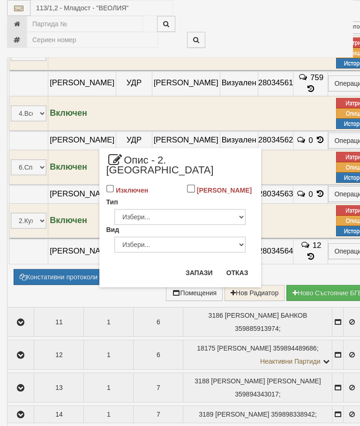
click at [200, 265] on button "Запази" at bounding box center [199, 272] width 38 height 15
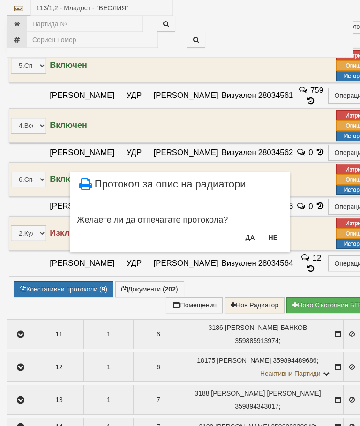
click at [249, 239] on button "ДА" at bounding box center [250, 237] width 21 height 15
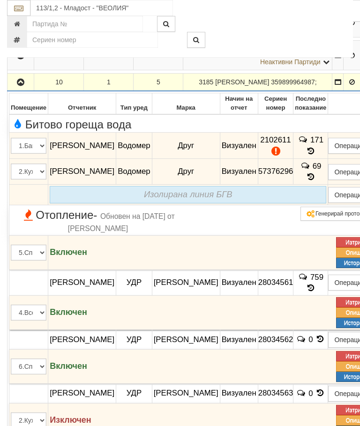
scroll to position [425, 0]
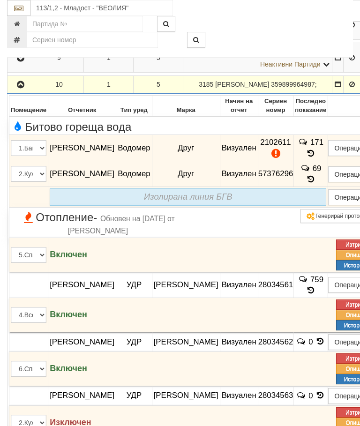
click at [16, 91] on button "button" at bounding box center [20, 84] width 23 height 14
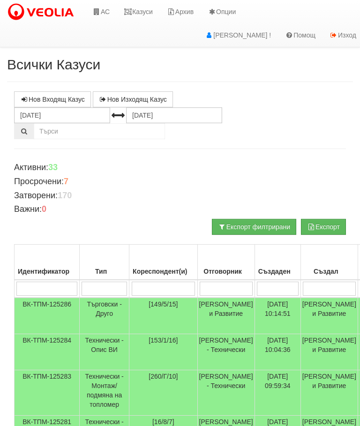
click at [104, 302] on td "Търговски - Друго" at bounding box center [105, 316] width 50 height 37
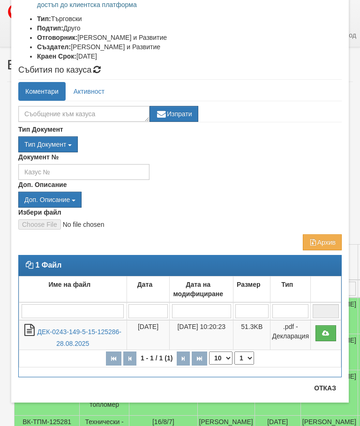
scroll to position [145, 0]
click at [327, 391] on button "Отказ" at bounding box center [324, 388] width 33 height 15
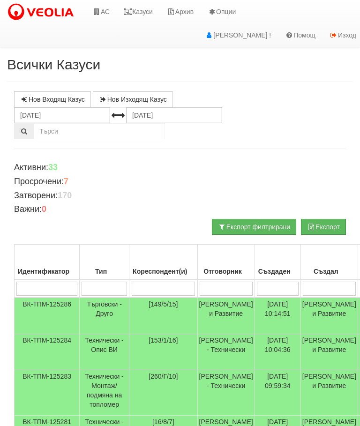
click at [97, 12] on icon at bounding box center [96, 11] width 8 height 7
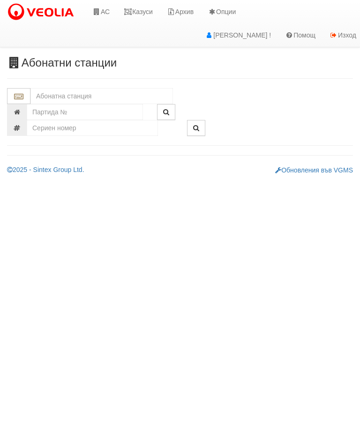
click at [50, 94] on input "text" at bounding box center [101, 96] width 143 height 16
type input "4"
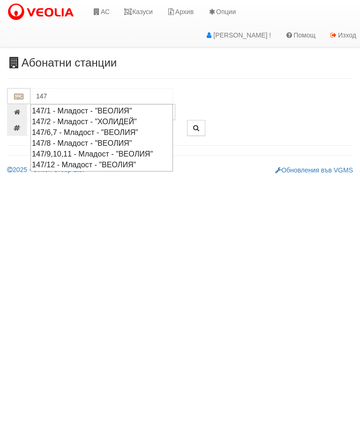
click at [56, 161] on div "147/12 - Младост - "ВЕОЛИЯ"" at bounding box center [102, 164] width 140 height 11
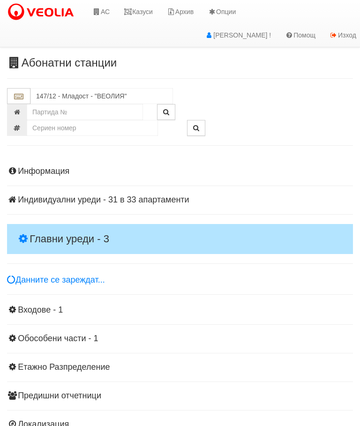
click at [42, 226] on h4 "Главни уреди - 3" at bounding box center [180, 239] width 346 height 30
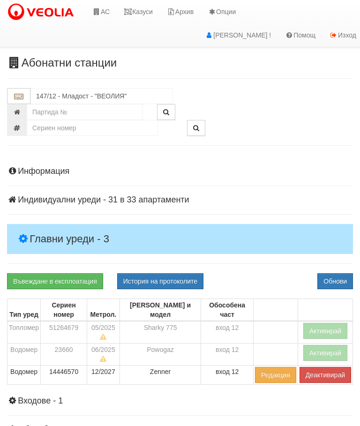
click at [332, 323] on button "Активирай" at bounding box center [325, 331] width 45 height 16
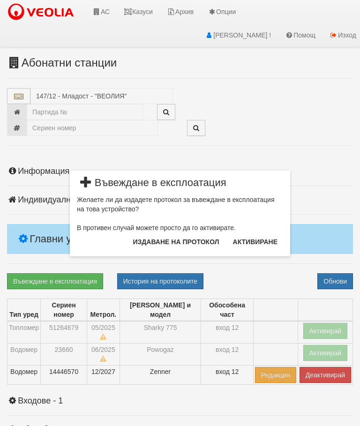
click at [346, 174] on div "× Въвеждане в експлоатация Желаете ли да издадете протокол за въвеждане в експл…" at bounding box center [180, 128] width 352 height 256
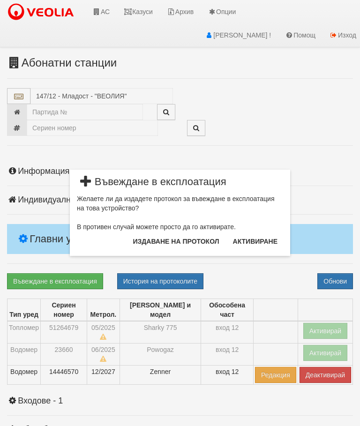
click at [201, 240] on button "Издаване на протокол" at bounding box center [177, 241] width 98 height 15
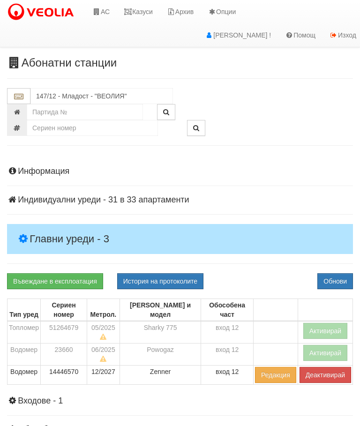
click at [340, 276] on button "Обнови" at bounding box center [335, 281] width 36 height 16
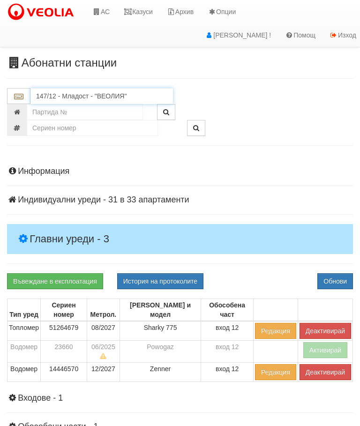
click at [56, 97] on input "147/12 - Младост - "ВЕОЛИЯ"" at bounding box center [101, 96] width 143 height 16
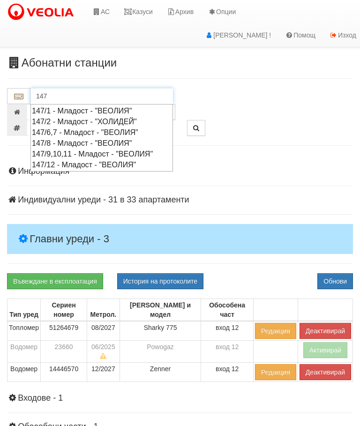
click at [59, 150] on div "147/9,10,11 - Младост - "ВЕОЛИЯ"" at bounding box center [102, 154] width 140 height 11
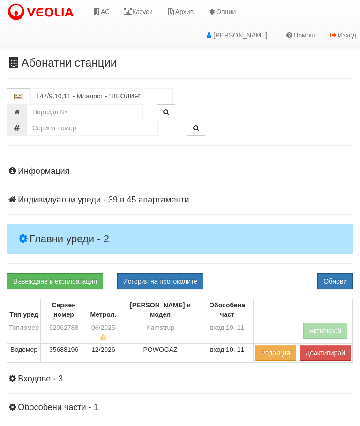
click at [40, 230] on h4 "Главни уреди - 2" at bounding box center [180, 239] width 346 height 30
click at [324, 323] on button "Активирай" at bounding box center [325, 331] width 45 height 16
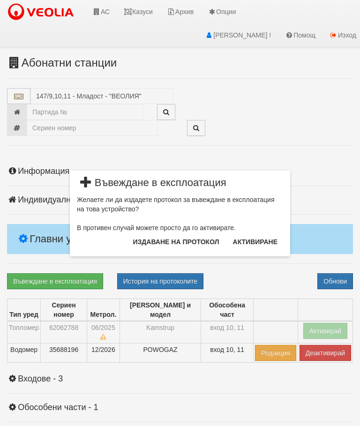
click at [199, 241] on button "Издаване на протокол" at bounding box center [177, 241] width 98 height 15
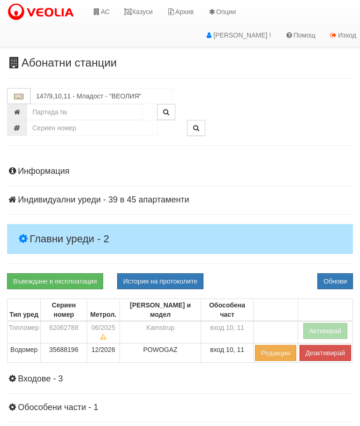
click at [345, 275] on button "Обнови" at bounding box center [335, 281] width 36 height 16
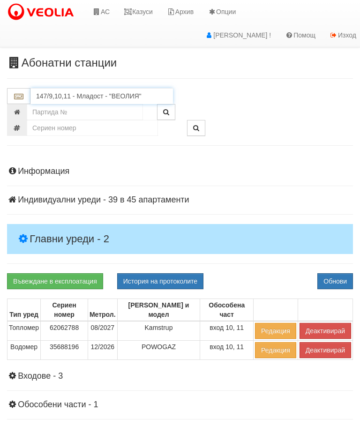
click at [55, 91] on input "147/9,10,11 - Младост - "ВЕОЛИЯ"" at bounding box center [101, 96] width 143 height 16
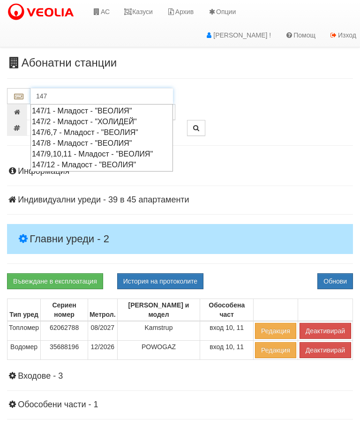
click at [56, 143] on div "147/8 - Младост - "ВЕОЛИЯ"" at bounding box center [102, 143] width 140 height 11
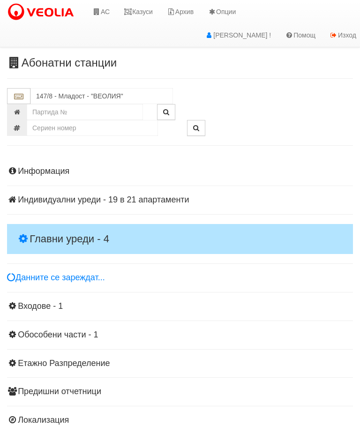
click at [37, 225] on h4 "Главни уреди - 4" at bounding box center [180, 239] width 346 height 30
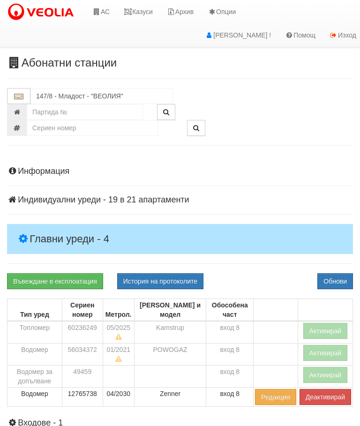
click at [337, 324] on button "Активирай" at bounding box center [325, 331] width 45 height 16
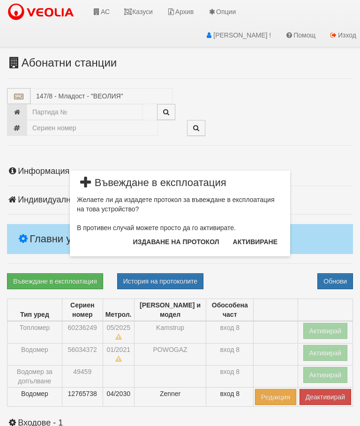
click at [146, 242] on button "Издаване на протокол" at bounding box center [177, 241] width 98 height 15
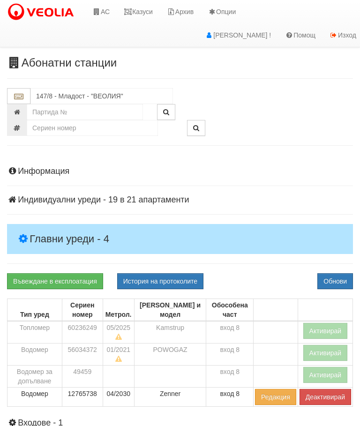
click at [343, 285] on button "Обнови" at bounding box center [335, 281] width 36 height 16
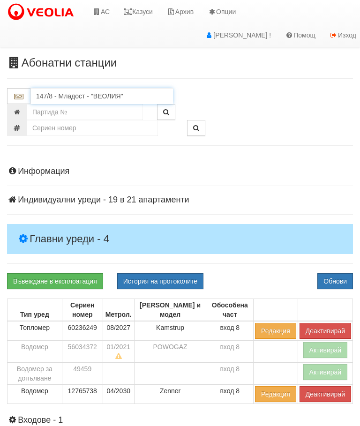
click at [109, 95] on input "147/8 - Младост - "ВЕОЛИЯ"" at bounding box center [101, 96] width 143 height 16
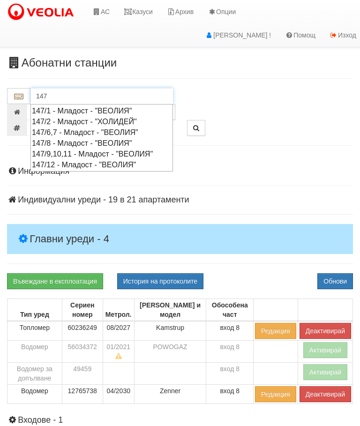
click at [43, 129] on div "147/6,7 - Младост - "ВЕОЛИЯ"" at bounding box center [102, 132] width 140 height 11
type input "147/6,7 - Младост - "ВЕОЛИЯ""
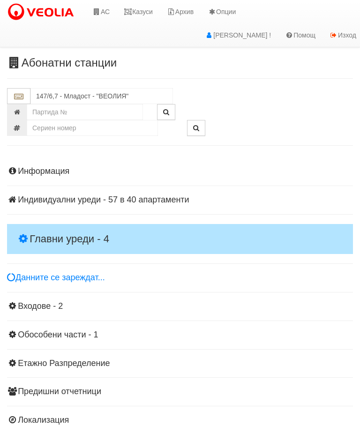
click at [35, 229] on h4 "Главни уреди - 4" at bounding box center [180, 239] width 346 height 30
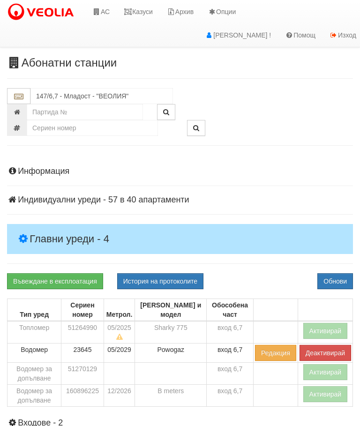
click at [333, 326] on button "Активирай" at bounding box center [325, 331] width 45 height 16
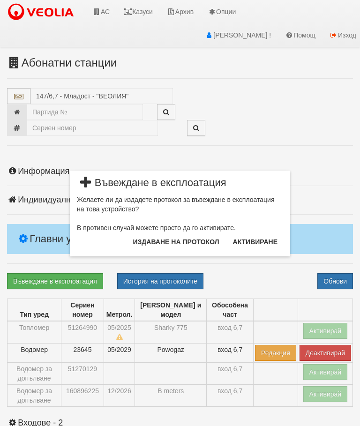
click at [209, 235] on button "Издаване на протокол" at bounding box center [177, 241] width 98 height 15
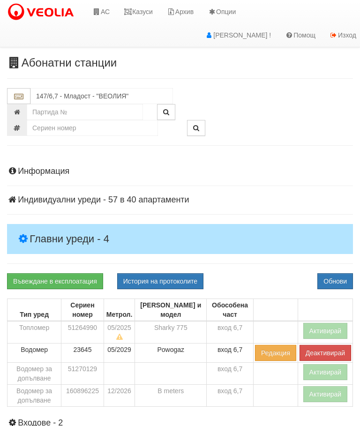
click at [340, 275] on button "Обнови" at bounding box center [335, 281] width 36 height 16
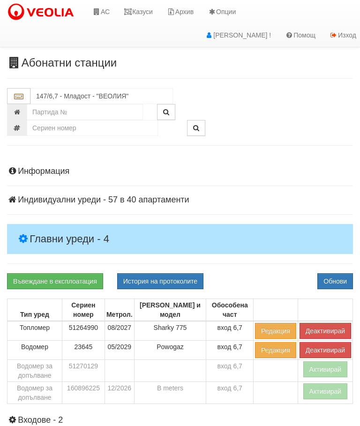
click at [25, 394] on td "Водомер за допълване" at bounding box center [35, 393] width 55 height 22
click at [330, 389] on button "Активирай" at bounding box center [325, 391] width 45 height 16
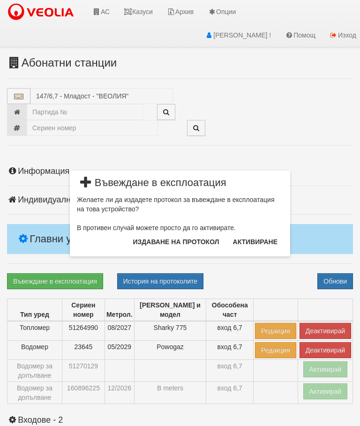
click at [195, 245] on button "Издаване на протокол" at bounding box center [177, 241] width 98 height 15
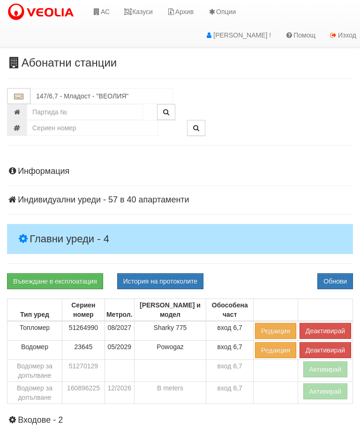
click at [337, 277] on button "Обнови" at bounding box center [335, 281] width 36 height 16
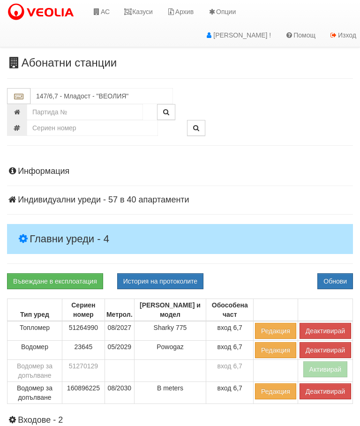
click at [143, 9] on link "Казуси" at bounding box center [138, 11] width 43 height 23
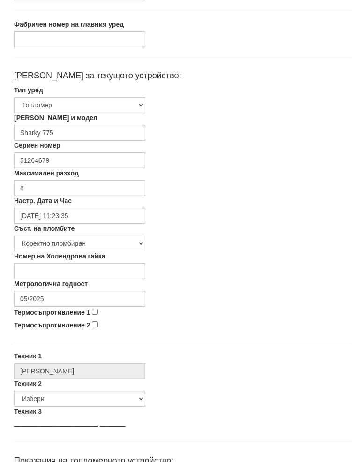
scroll to position [152, 0]
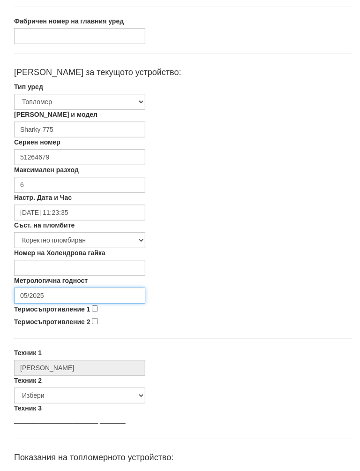
click at [60, 297] on input "05/2025" at bounding box center [79, 305] width 131 height 16
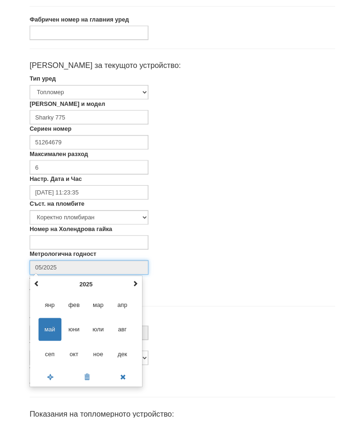
scroll to position [158, 0]
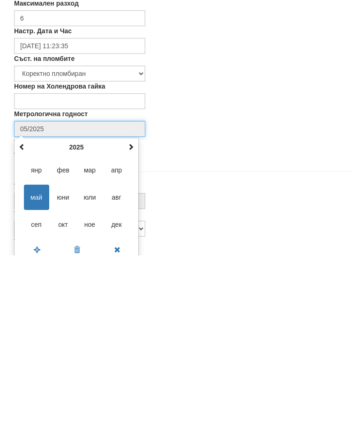
click at [132, 311] on th at bounding box center [130, 318] width 11 height 14
click at [133, 314] on span at bounding box center [131, 317] width 7 height 7
click at [120, 355] on span "авг" at bounding box center [116, 367] width 25 height 25
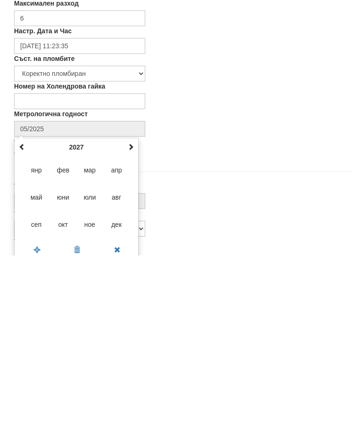
type input "08/2027"
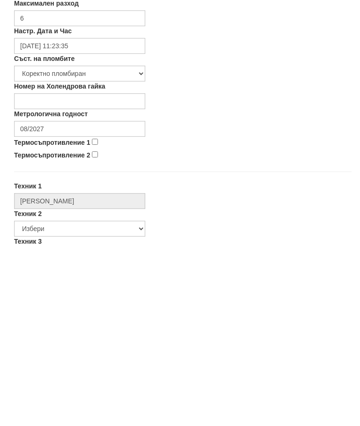
scroll to position [328, 0]
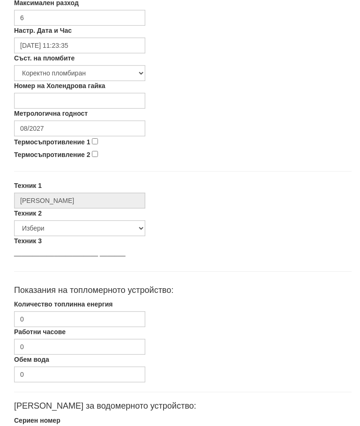
click at [96, 141] on input "Термосъпротивление 1" at bounding box center [95, 142] width 6 height 6
checkbox input "true"
click at [97, 153] on input "Термосъпротивление 2" at bounding box center [95, 154] width 6 height 6
checkbox input "true"
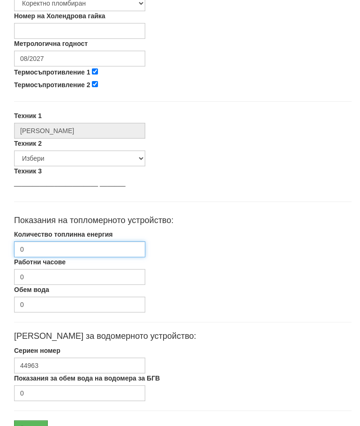
click at [62, 251] on input "0" at bounding box center [79, 249] width 131 height 16
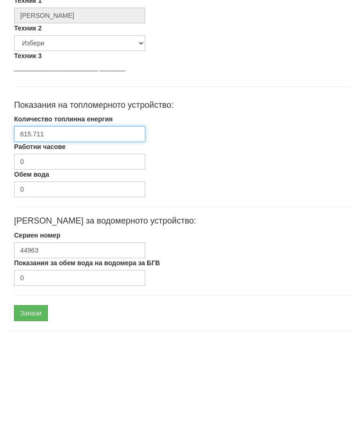
scroll to position [425, 0]
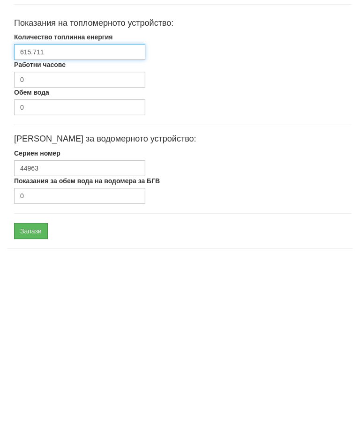
type input "615.711"
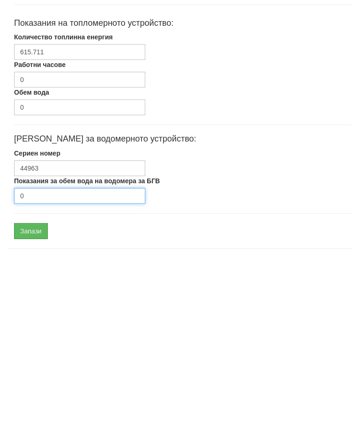
click at [55, 359] on input "0" at bounding box center [79, 367] width 131 height 16
type input "965"
click at [32, 394] on input "Запази" at bounding box center [31, 402] width 34 height 16
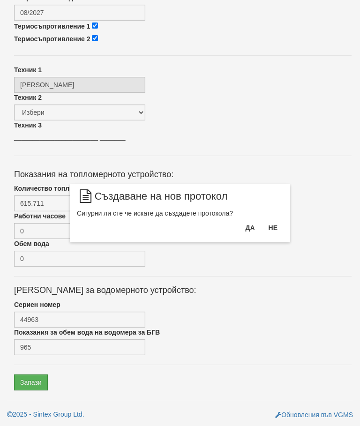
click at [250, 235] on button "Да" at bounding box center [250, 227] width 21 height 15
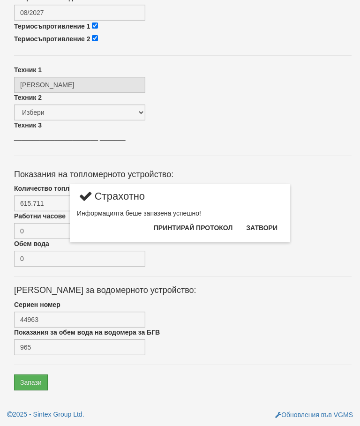
click at [264, 228] on button "Затвори" at bounding box center [261, 227] width 43 height 15
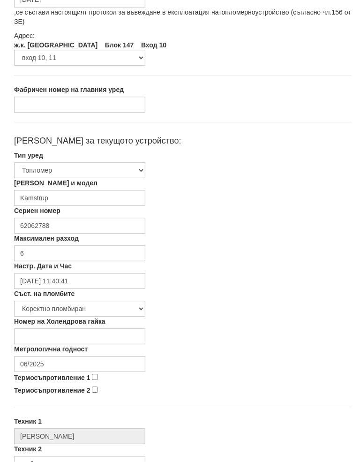
scroll to position [99, 0]
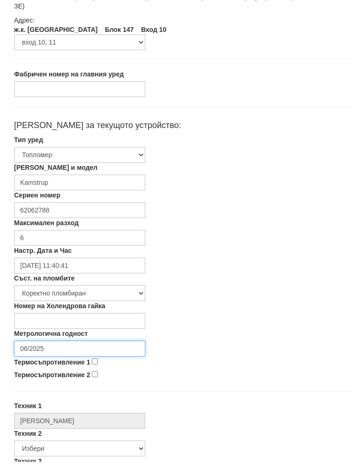
click at [67, 350] on input "06/2025" at bounding box center [79, 358] width 131 height 16
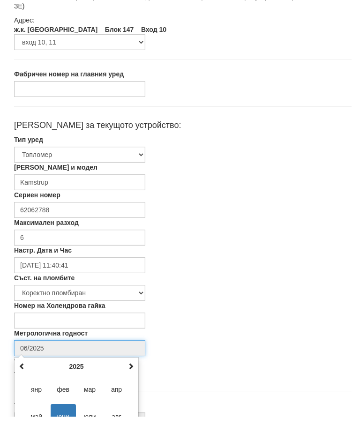
scroll to position [158, 0]
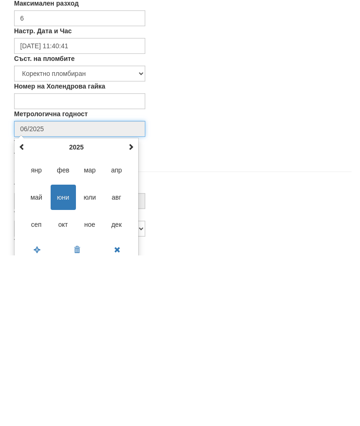
click at [129, 314] on span at bounding box center [131, 317] width 7 height 7
click at [131, 314] on span at bounding box center [131, 317] width 7 height 7
click at [118, 355] on span "авг" at bounding box center [116, 367] width 25 height 25
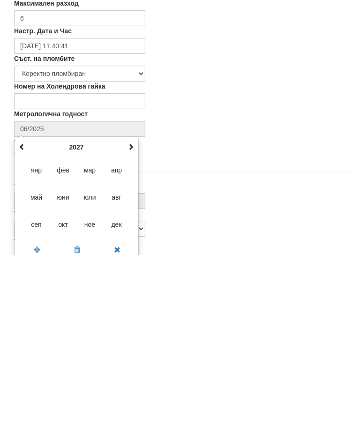
type input "08/2027"
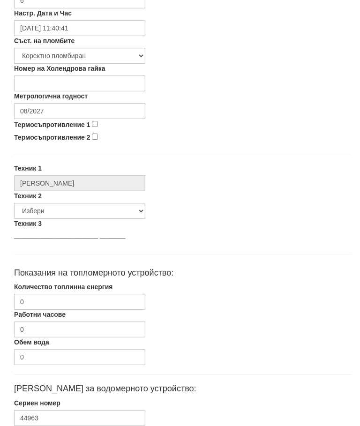
scroll to position [371, 0]
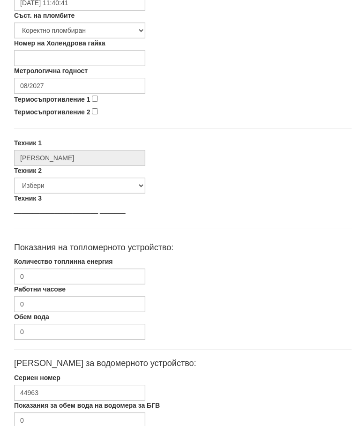
click at [95, 96] on input "Термосъпротивление 1" at bounding box center [95, 99] width 6 height 6
checkbox input "true"
click at [97, 109] on input "Термосъпротивление 2" at bounding box center [95, 112] width 6 height 6
checkbox input "true"
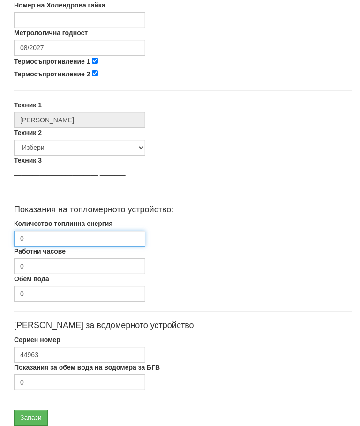
click at [82, 244] on input "0" at bounding box center [79, 239] width 131 height 16
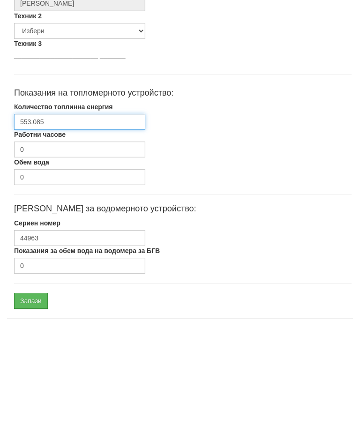
scroll to position [440, 0]
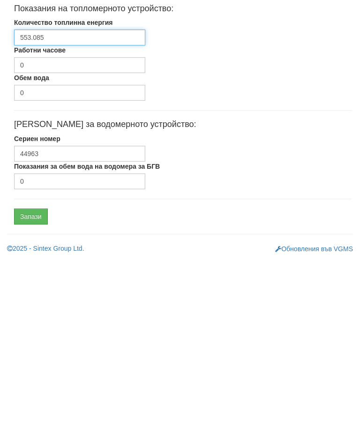
type input "553.085"
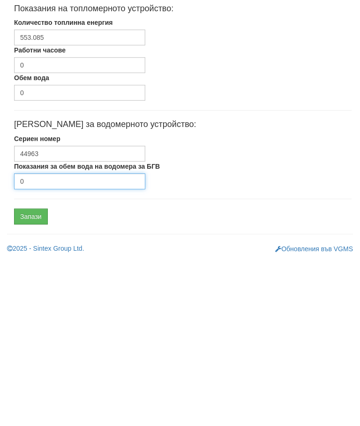
click at [65, 344] on input "0" at bounding box center [79, 352] width 131 height 16
type input "4018"
click at [34, 379] on input "Запази" at bounding box center [31, 387] width 34 height 16
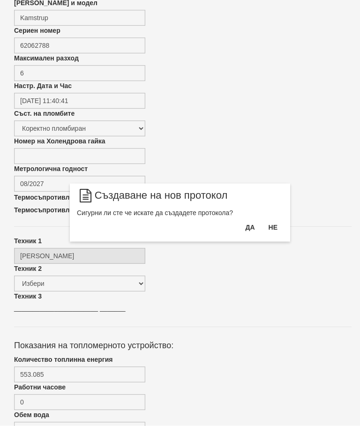
scroll to position [273, 0]
click at [251, 232] on button "Да" at bounding box center [250, 227] width 21 height 15
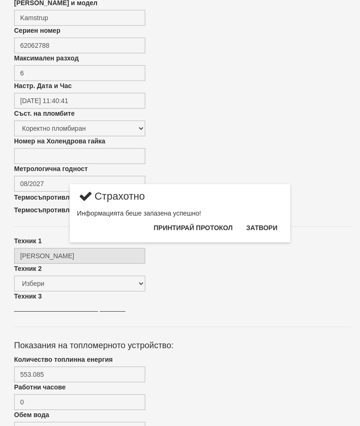
click at [270, 228] on button "Затвори" at bounding box center [261, 227] width 43 height 15
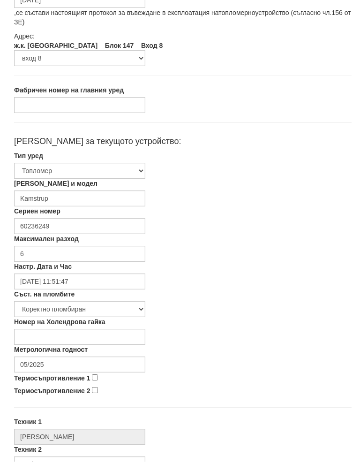
scroll to position [92, 0]
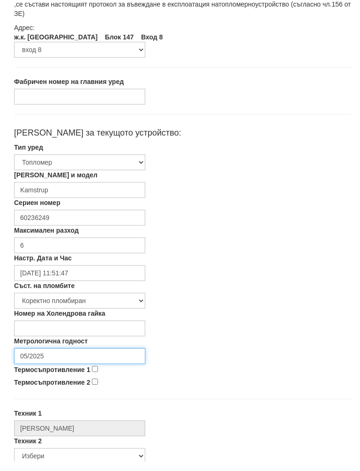
click at [65, 357] on input "05/2025" at bounding box center [79, 365] width 131 height 16
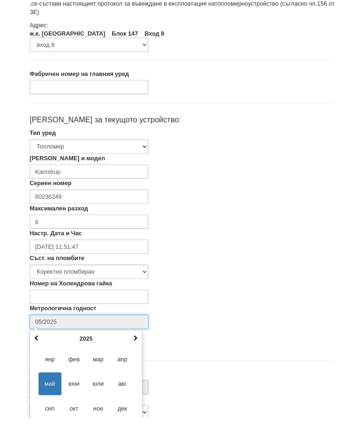
scroll to position [158, 0]
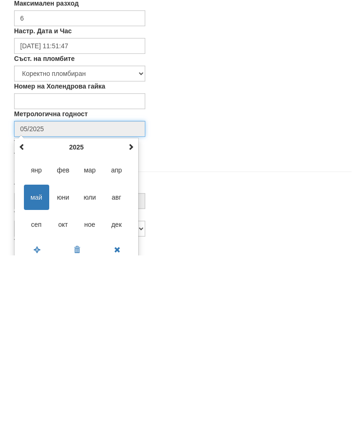
click at [135, 311] on th at bounding box center [130, 318] width 11 height 14
click at [133, 314] on span at bounding box center [131, 317] width 7 height 7
click at [118, 355] on span "авг" at bounding box center [116, 367] width 25 height 25
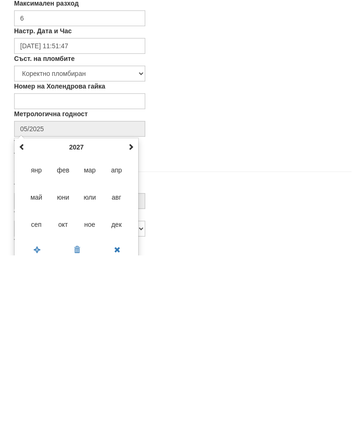
type input "08/2027"
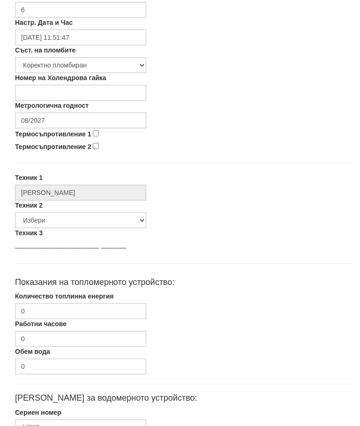
scroll to position [354, 0]
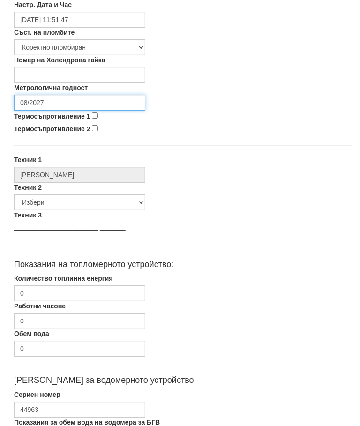
click at [94, 109] on input "08/2027" at bounding box center [79, 103] width 131 height 16
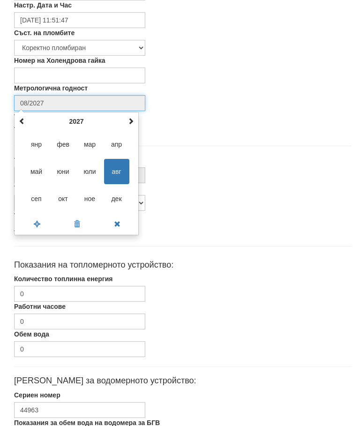
click at [115, 163] on span "авг" at bounding box center [116, 171] width 25 height 25
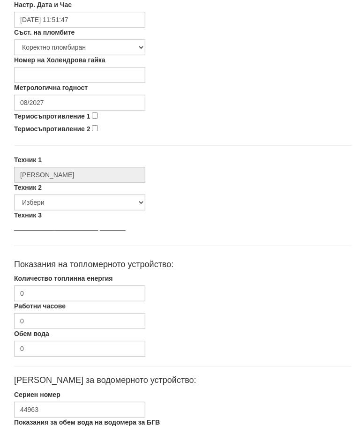
click at [92, 113] on input "Термосъпротивление 1" at bounding box center [95, 116] width 6 height 6
checkbox input "true"
click at [98, 126] on input "Термосъпротивление 2" at bounding box center [95, 129] width 6 height 6
checkbox input "true"
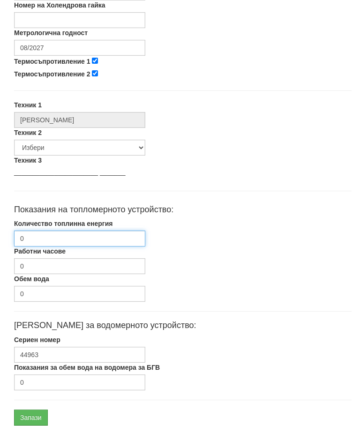
click at [62, 240] on input "0" at bounding box center [79, 239] width 131 height 16
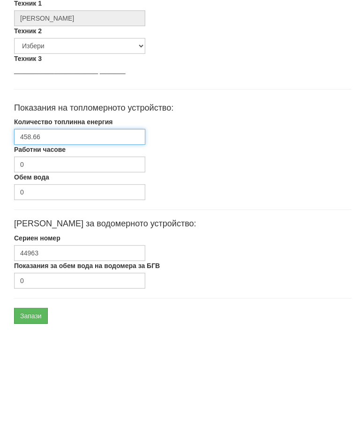
scroll to position [435, 0]
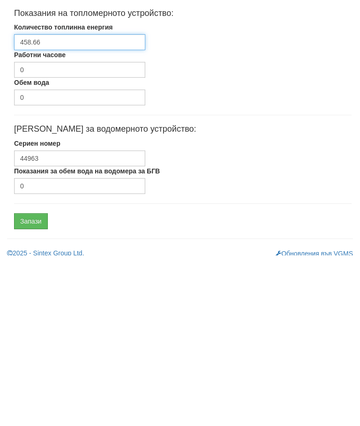
type input "458.66"
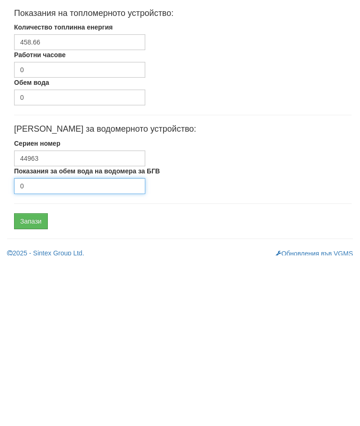
click at [61, 349] on input "0" at bounding box center [79, 357] width 131 height 16
type input "1669"
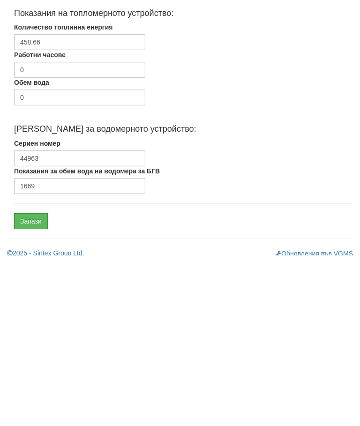
click at [31, 384] on input "Запази" at bounding box center [31, 392] width 34 height 16
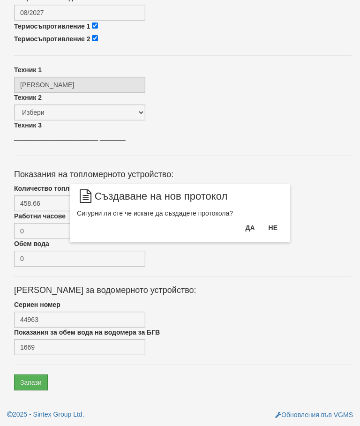
click at [243, 233] on button "Да" at bounding box center [250, 227] width 21 height 15
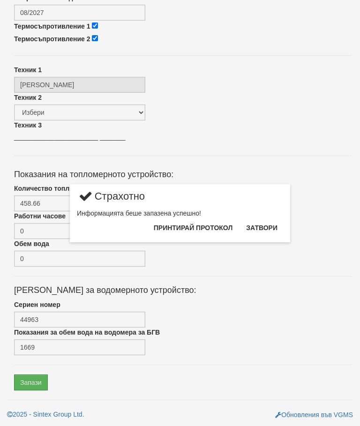
click at [264, 227] on button "Затвори" at bounding box center [261, 227] width 43 height 15
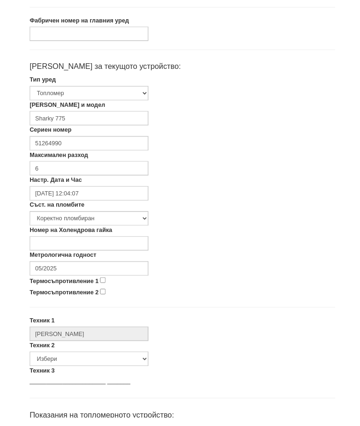
scroll to position [162, 0]
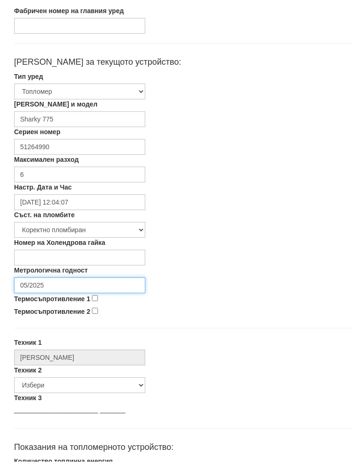
click at [73, 287] on input "05/2025" at bounding box center [79, 295] width 131 height 16
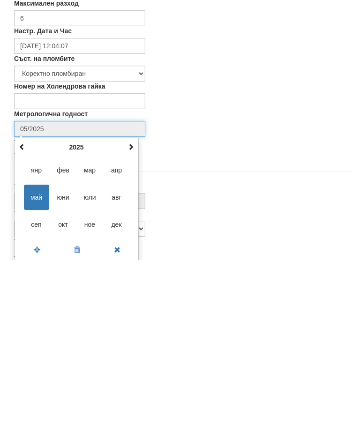
click at [128, 309] on span at bounding box center [131, 312] width 7 height 7
click at [118, 351] on span "авг" at bounding box center [116, 363] width 25 height 25
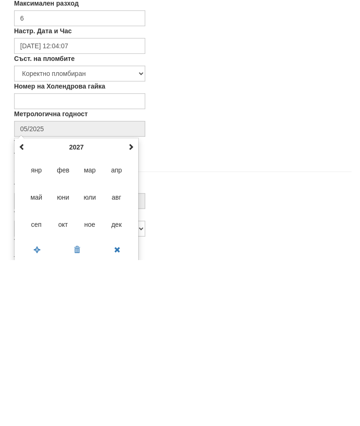
type input "08/2027"
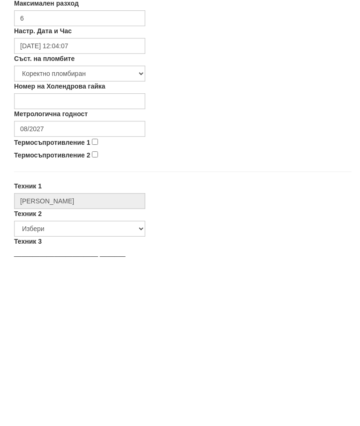
scroll to position [328, 0]
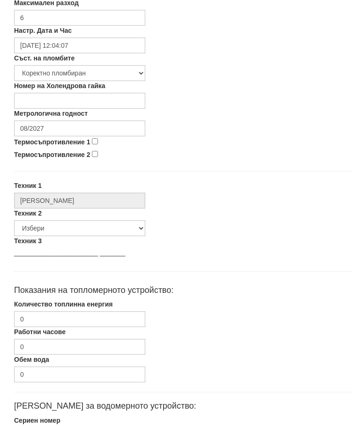
click at [97, 139] on input "Термосъпротивление 1" at bounding box center [95, 142] width 6 height 6
checkbox input "true"
click at [98, 154] on input "Термосъпротивление 2" at bounding box center [95, 154] width 6 height 6
checkbox input "true"
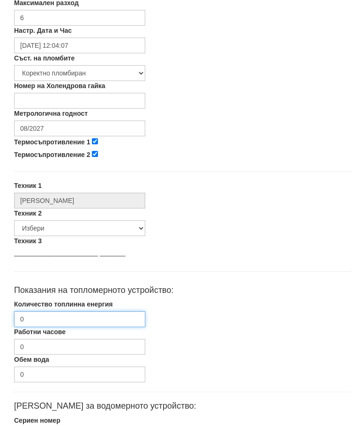
click at [113, 316] on input "0" at bounding box center [79, 320] width 131 height 16
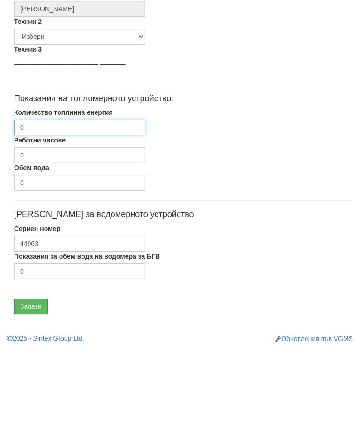
scroll to position [444, 0]
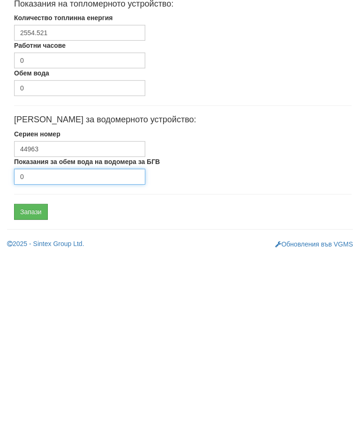
click at [116, 339] on input "0" at bounding box center [79, 347] width 131 height 16
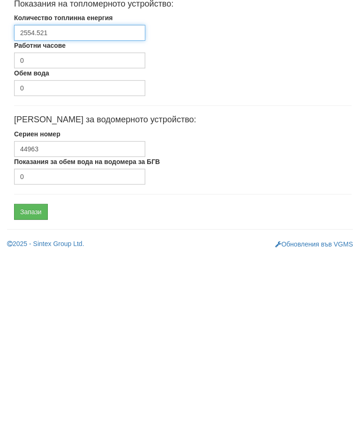
click at [99, 195] on input "2554.521" at bounding box center [79, 203] width 131 height 16
type input "2554.522"
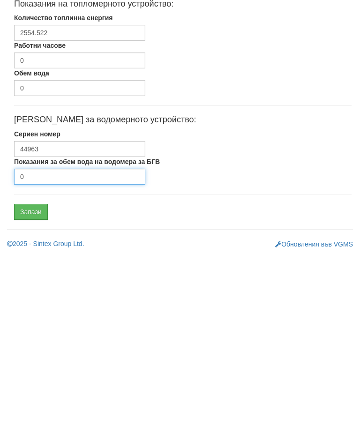
click at [115, 339] on input "0" at bounding box center [79, 347] width 131 height 16
type input "8878"
click at [30, 375] on input "Запази" at bounding box center [31, 383] width 34 height 16
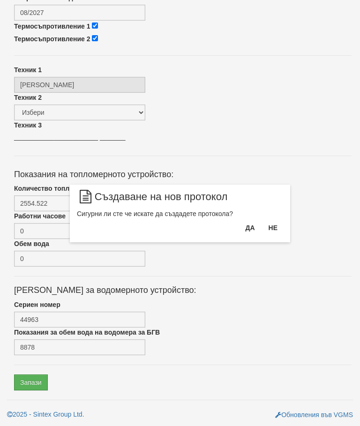
click at [251, 226] on button "Да" at bounding box center [250, 227] width 21 height 15
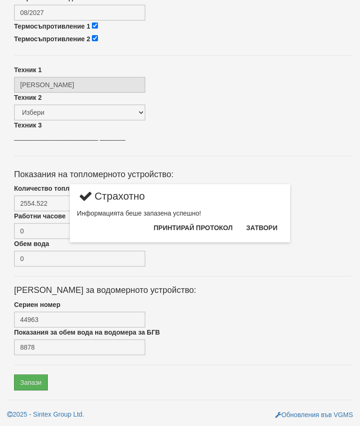
click at [268, 230] on button "Затвори" at bounding box center [261, 227] width 43 height 15
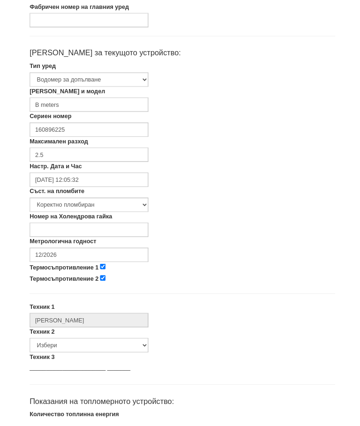
scroll to position [167, 0]
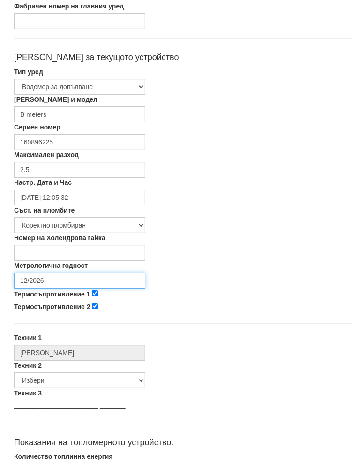
click at [59, 282] on input "12/2026" at bounding box center [79, 290] width 131 height 16
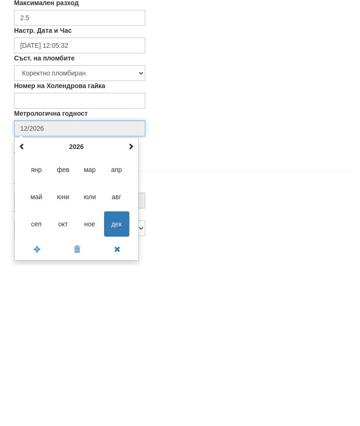
click at [130, 304] on span at bounding box center [131, 307] width 7 height 7
click at [131, 304] on span at bounding box center [131, 307] width 7 height 7
click at [129, 304] on span at bounding box center [131, 307] width 7 height 7
click at [118, 346] on span "авг" at bounding box center [116, 358] width 25 height 25
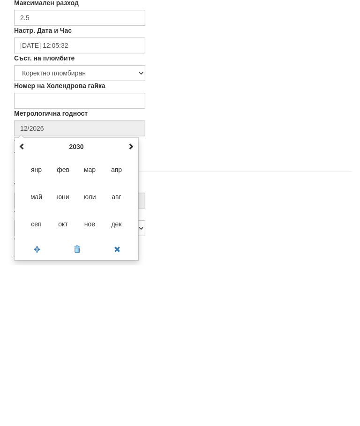
type input "08/2030"
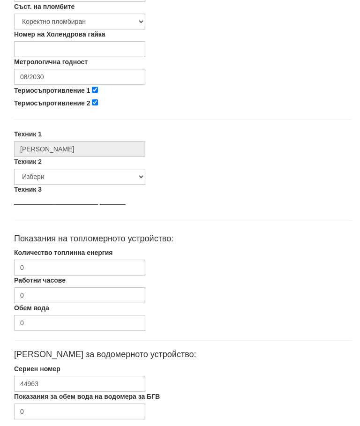
scroll to position [383, 0]
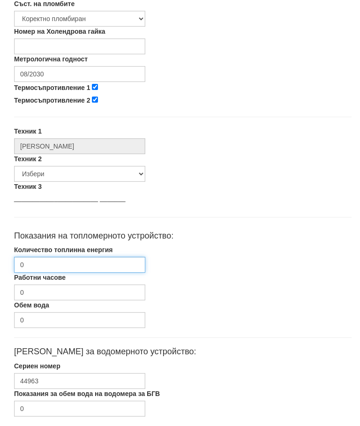
click at [54, 265] on input "0" at bounding box center [79, 265] width 131 height 16
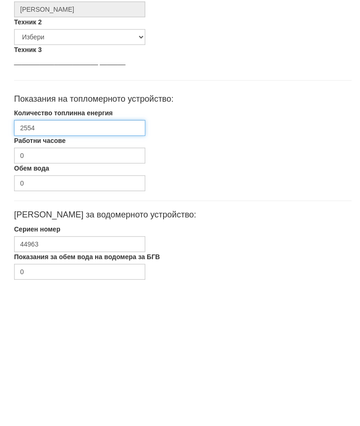
scroll to position [444, 0]
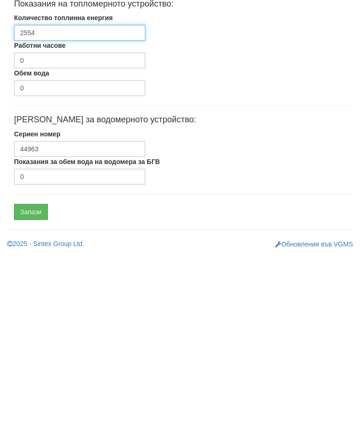
type input "2554"
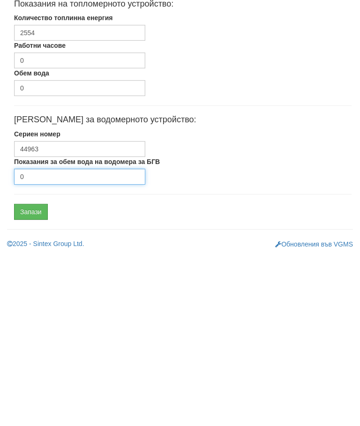
click at [64, 339] on input "0" at bounding box center [79, 347] width 131 height 16
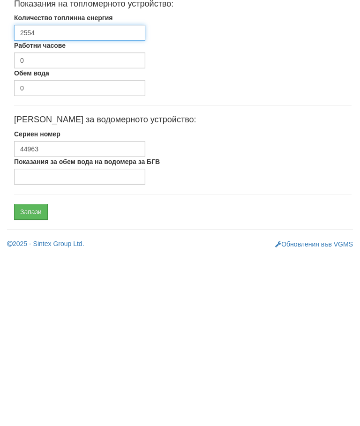
click at [65, 195] on input "2554" at bounding box center [79, 203] width 131 height 16
type input "2554.522"
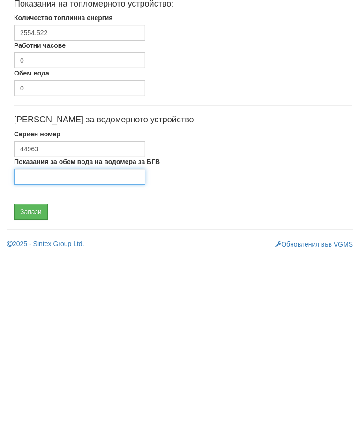
click at [131, 339] on input "Показания за обем вода на водомера за БГВ" at bounding box center [79, 347] width 131 height 16
type input "8878"
click at [28, 375] on input "Запази" at bounding box center [31, 383] width 34 height 16
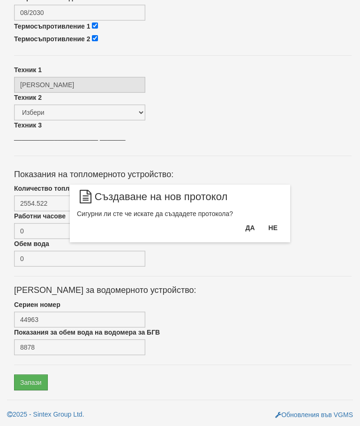
click at [251, 231] on button "Да" at bounding box center [250, 227] width 21 height 15
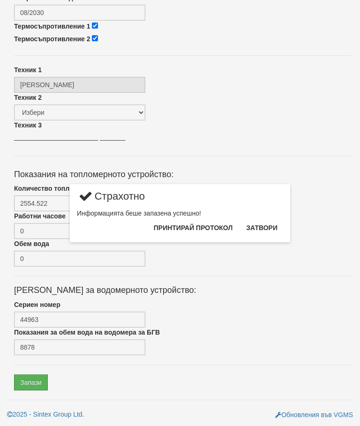
click at [264, 226] on button "Затвори" at bounding box center [261, 227] width 43 height 15
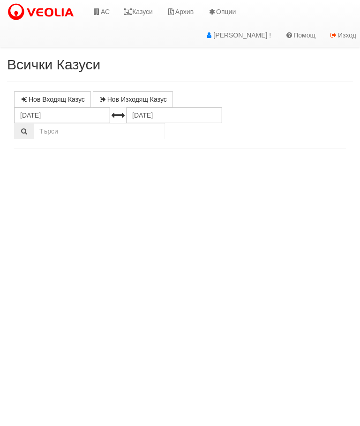
select select "10"
select select "1"
